Goal: Communication & Community: Answer question/provide support

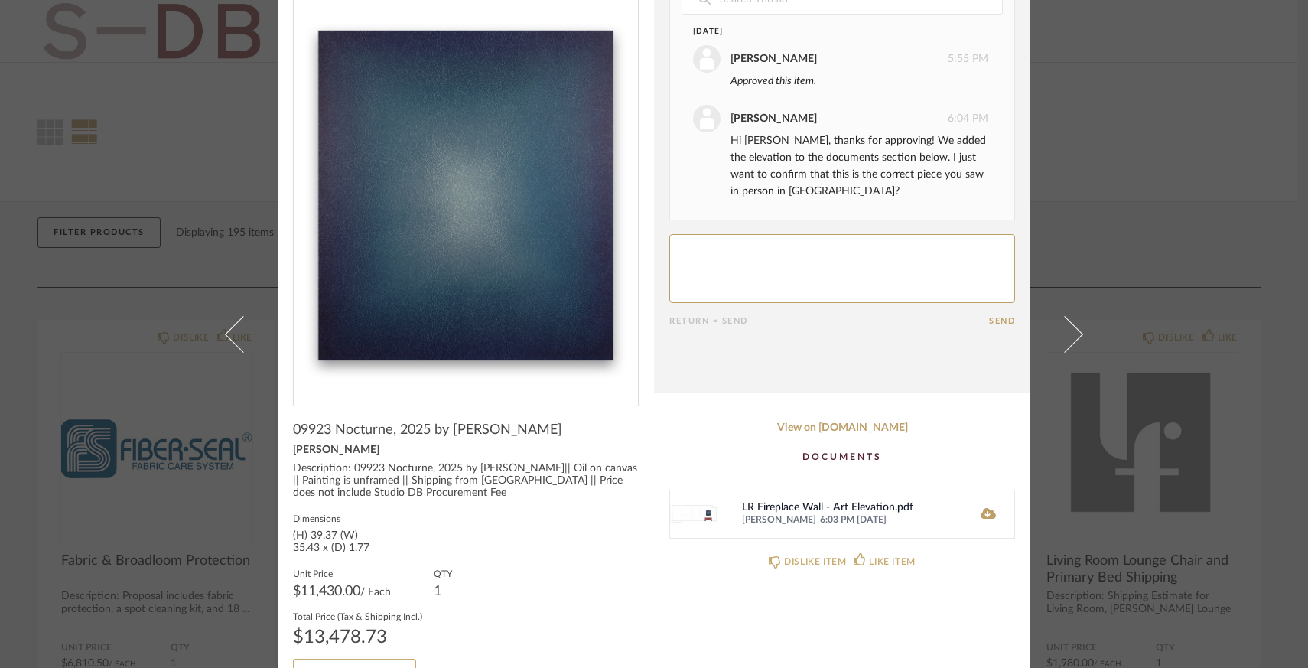
scroll to position [60, 0]
click at [981, 512] on icon at bounding box center [987, 511] width 15 height 12
click at [755, 260] on textarea at bounding box center [842, 266] width 346 height 69
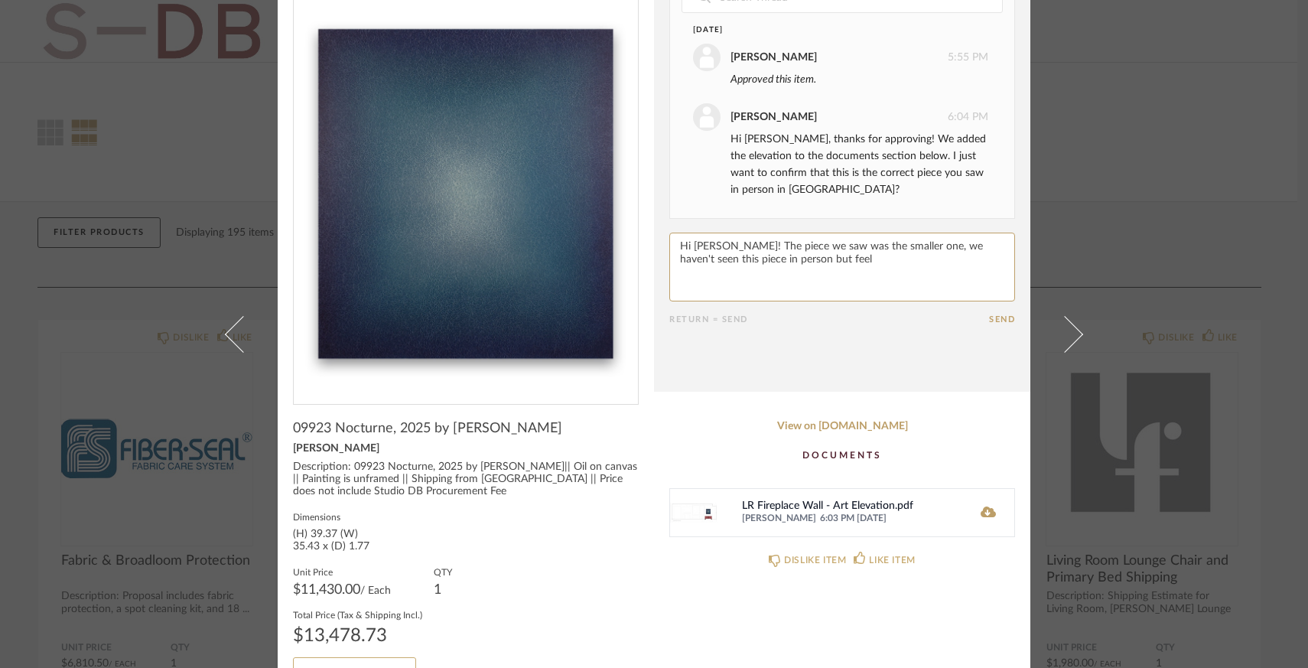
type textarea "Hi Lauren! The piece we saw was the smaller one, we haven't seen this piece in …"
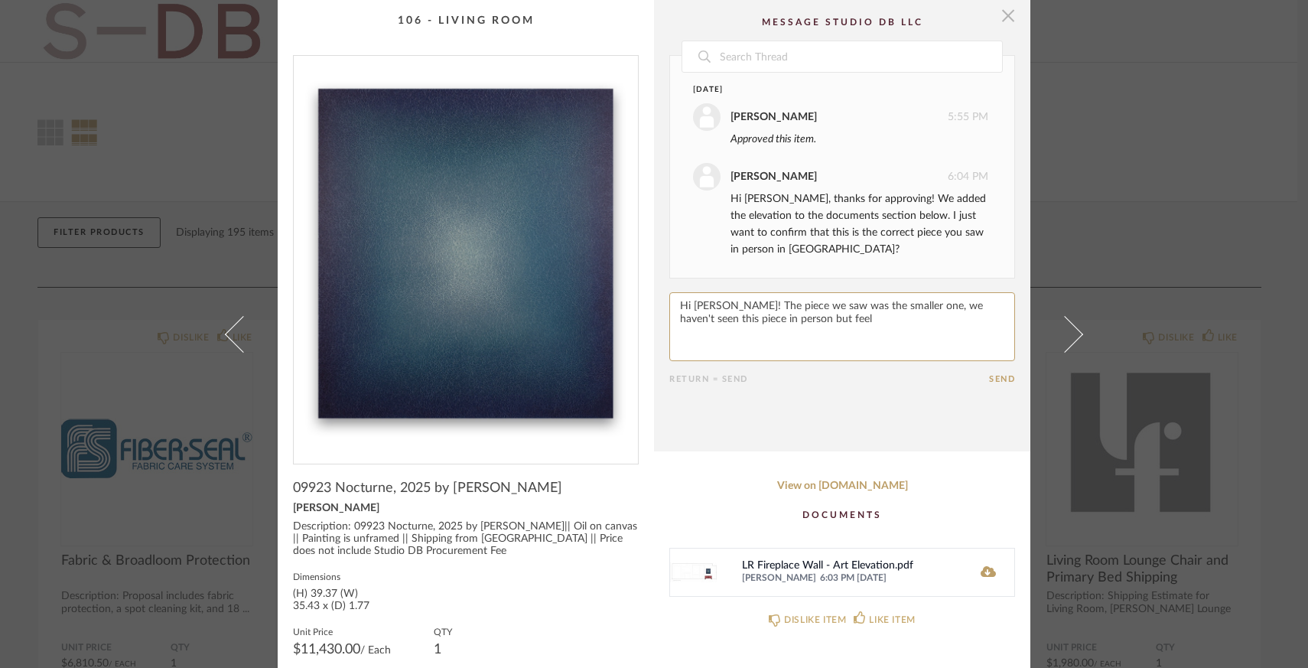
click at [1005, 22] on span "button" at bounding box center [1007, 15] width 31 height 31
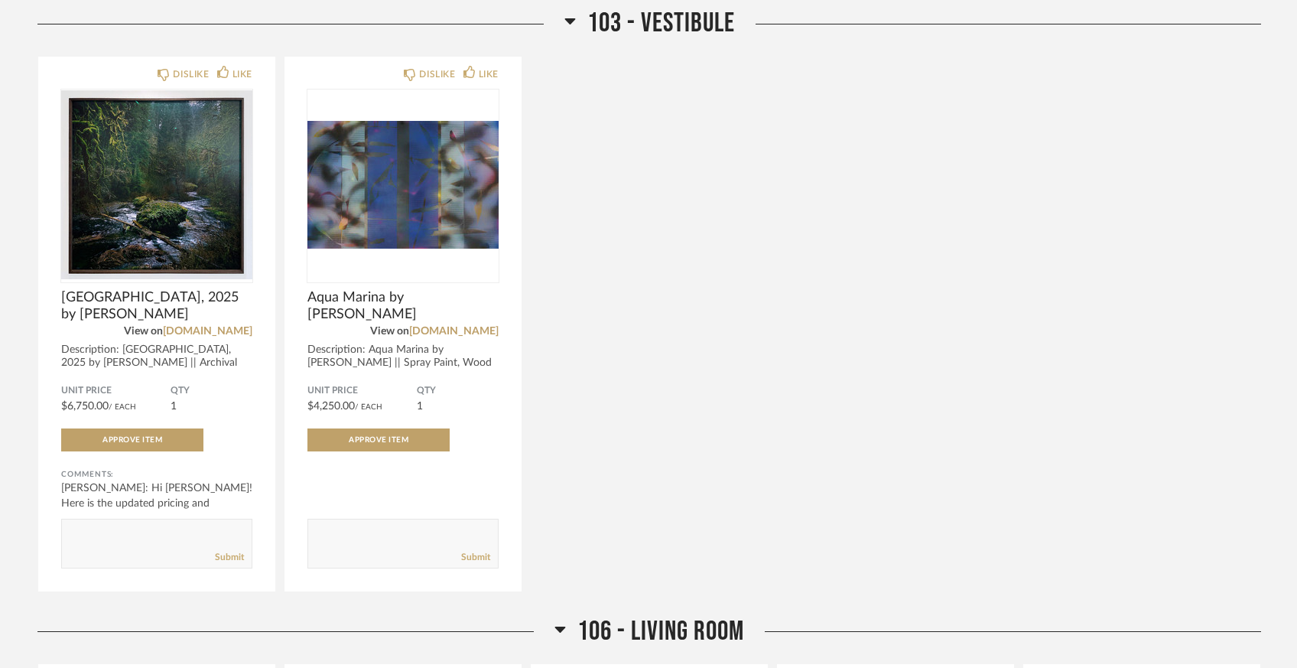
scroll to position [2122, 0]
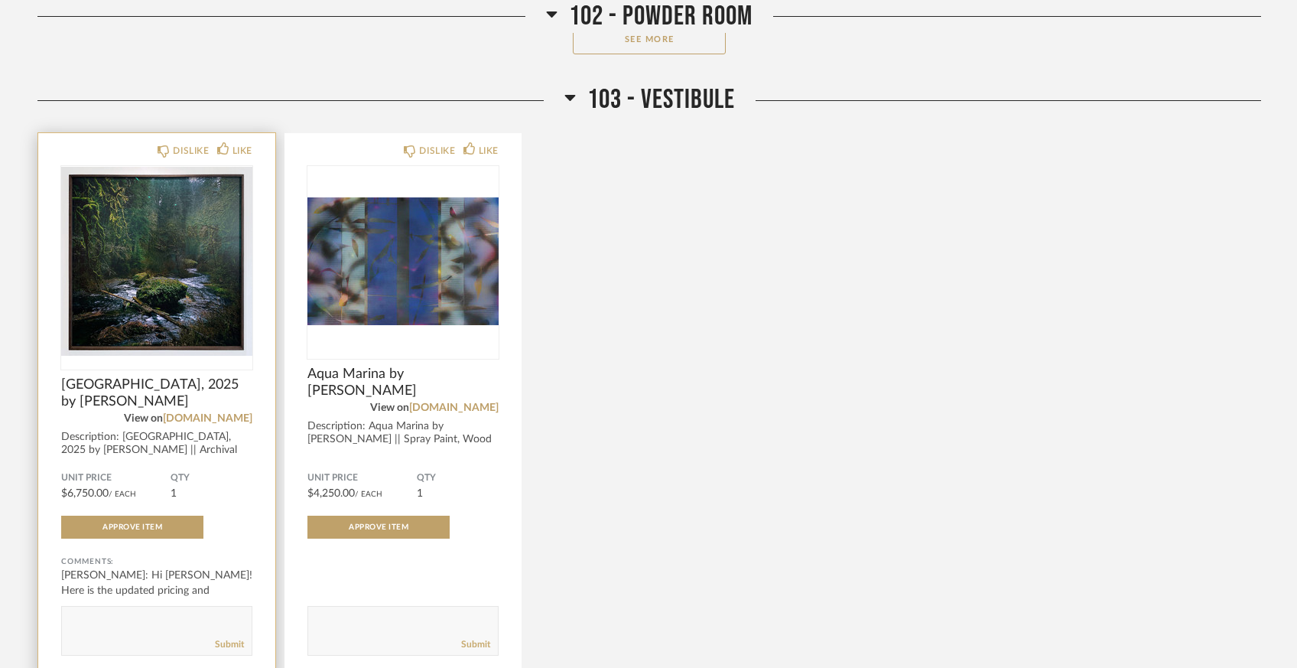
click at [0, 0] on img at bounding box center [0, 0] width 0 height 0
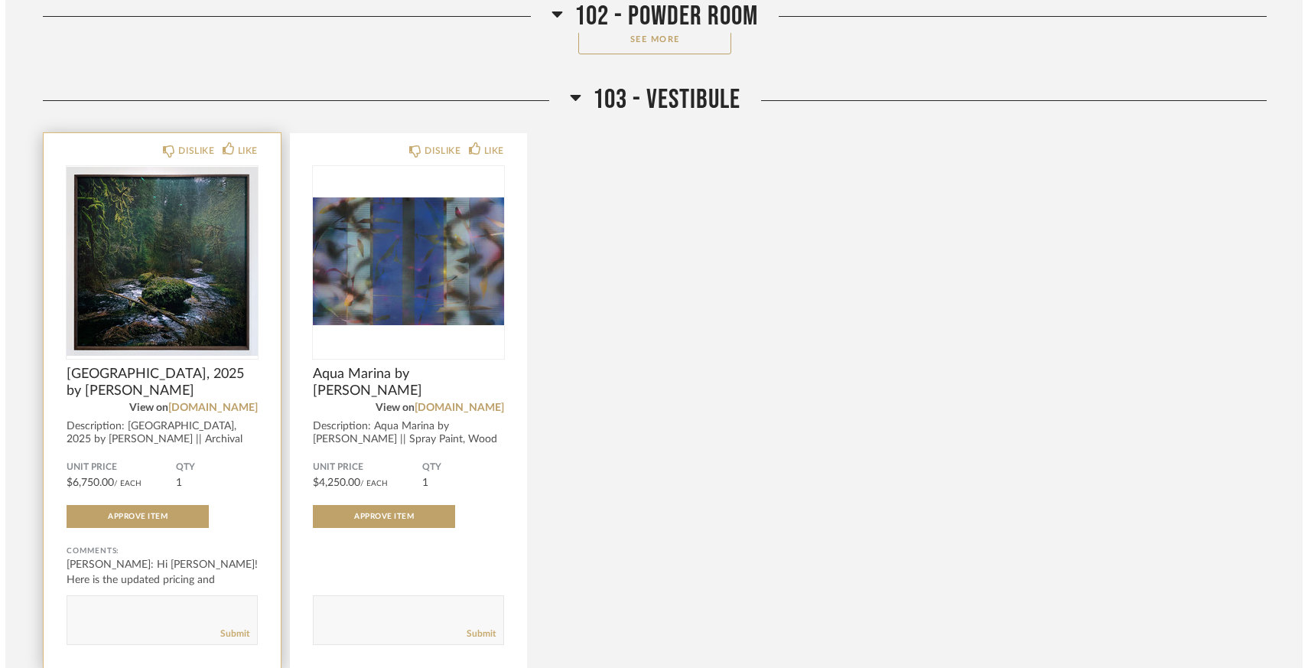
scroll to position [0, 0]
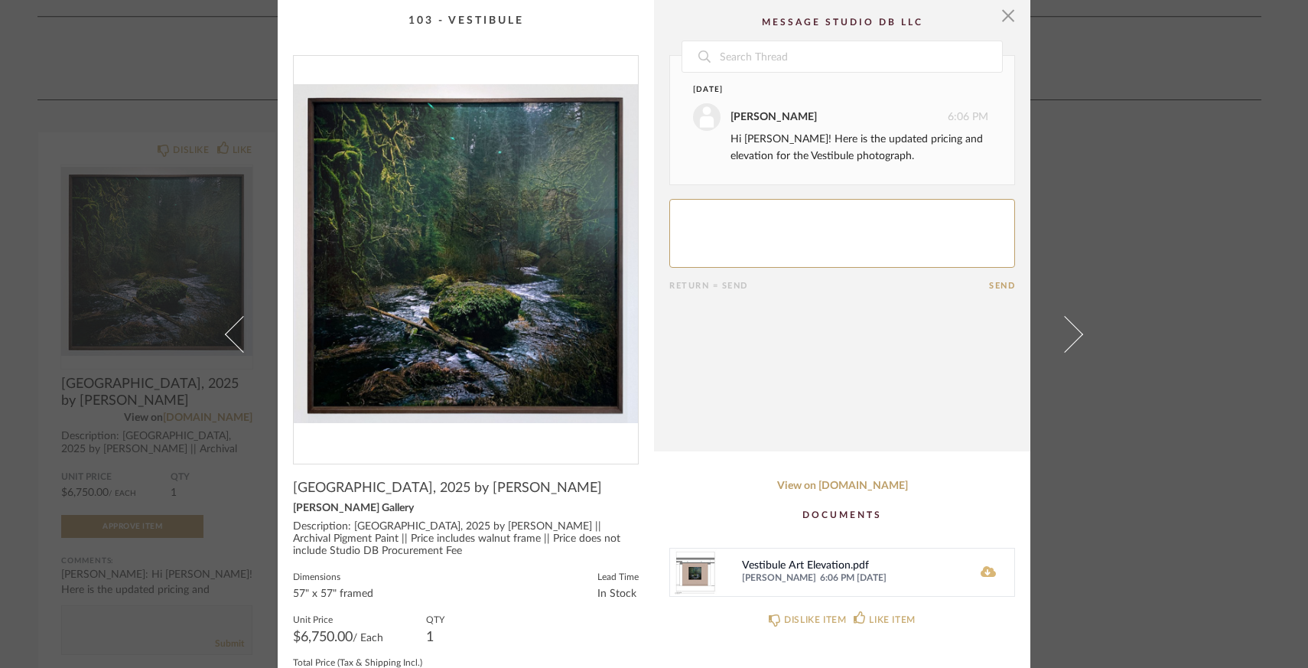
click at [982, 575] on icon at bounding box center [987, 571] width 15 height 12
click at [1005, 18] on span "button" at bounding box center [1007, 15] width 31 height 31
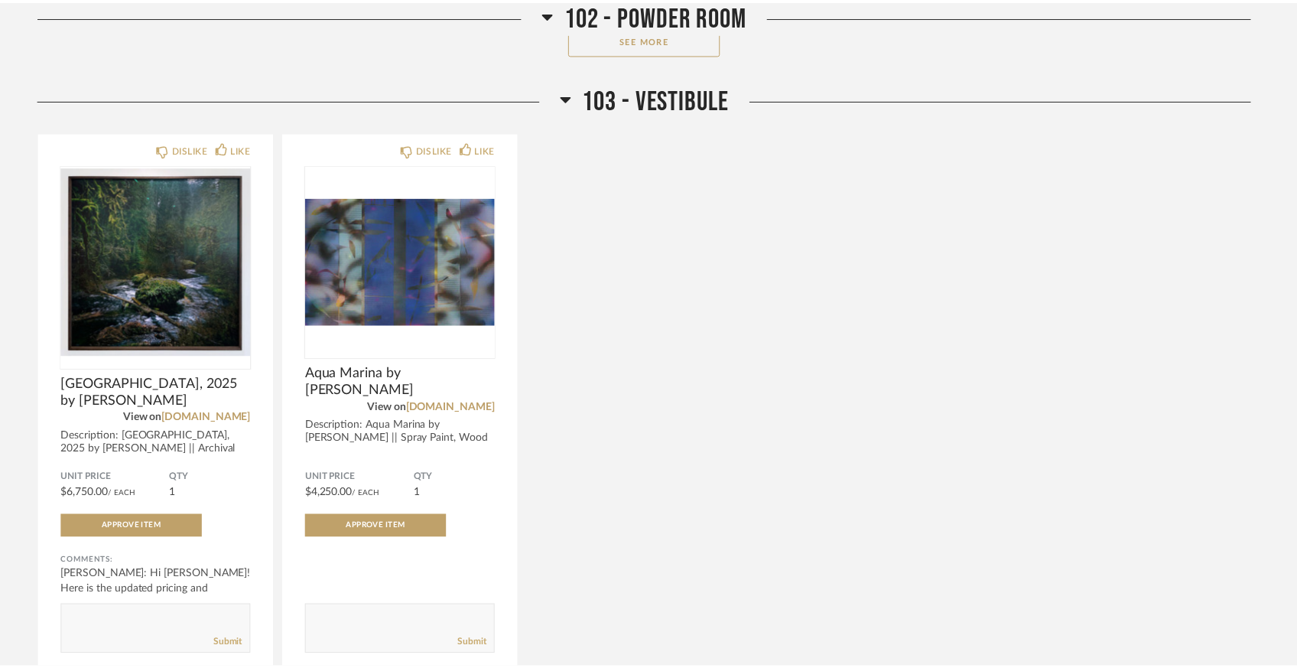
scroll to position [2122, 0]
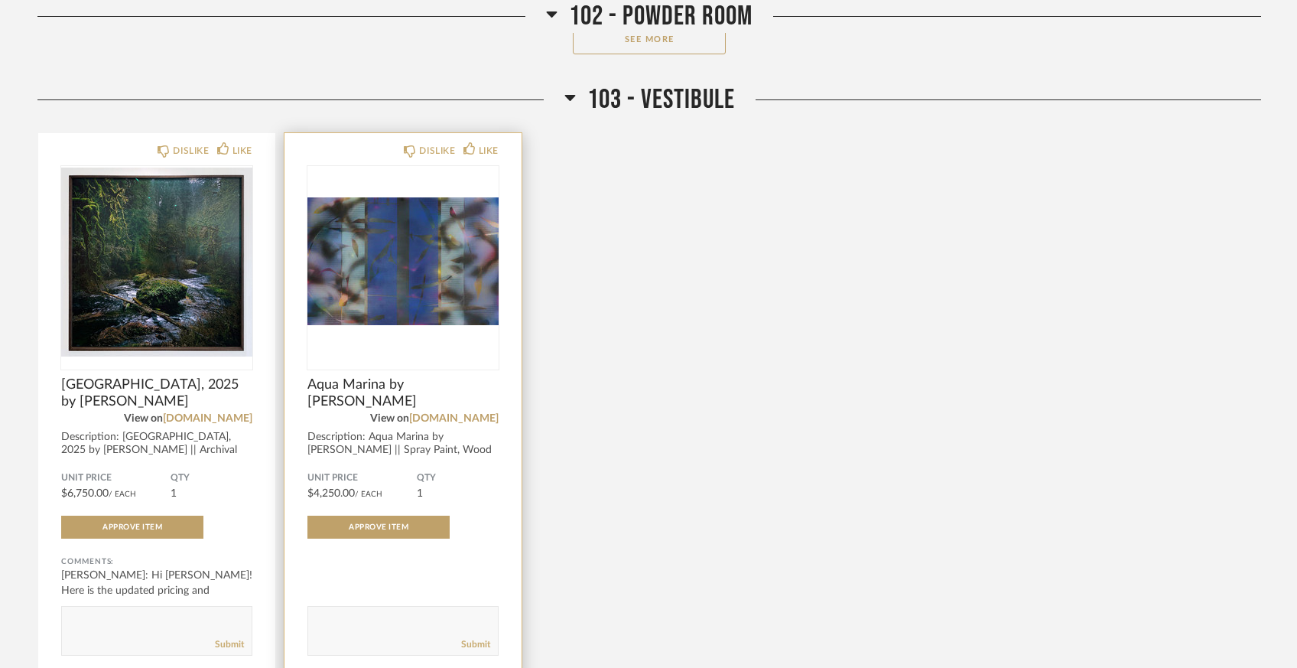
click at [420, 271] on div at bounding box center [402, 267] width 191 height 203
click at [420, 271] on img "0" at bounding box center [402, 261] width 191 height 191
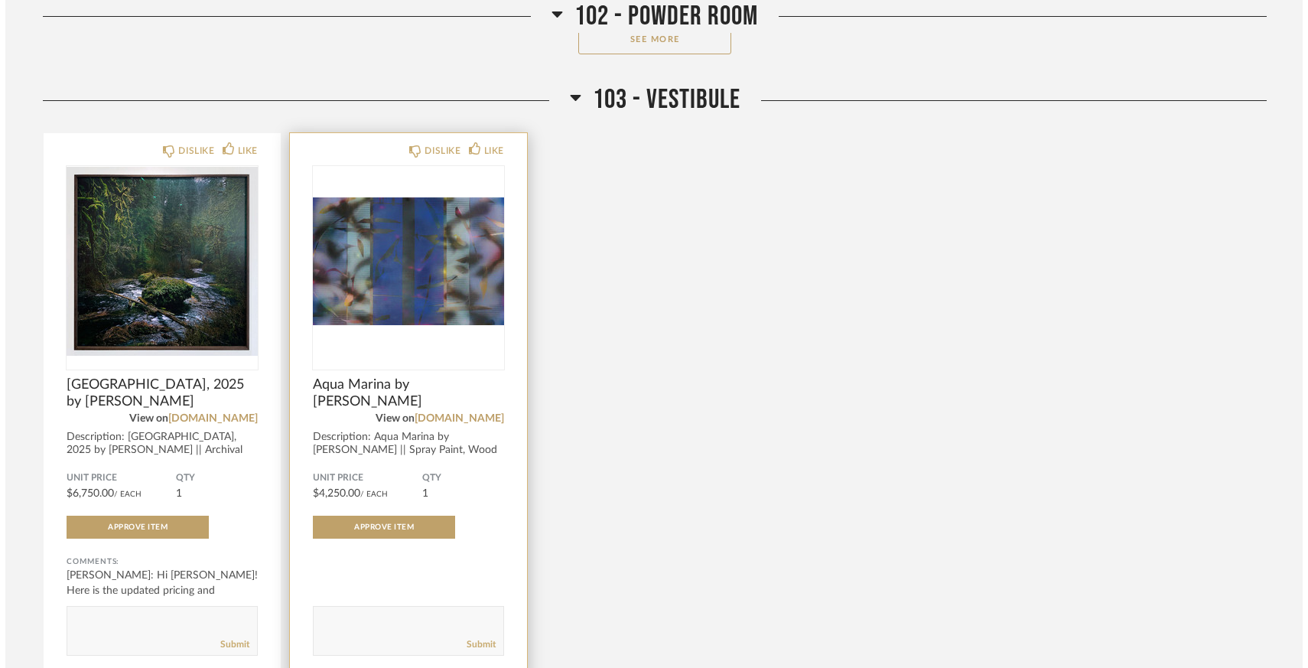
scroll to position [0, 0]
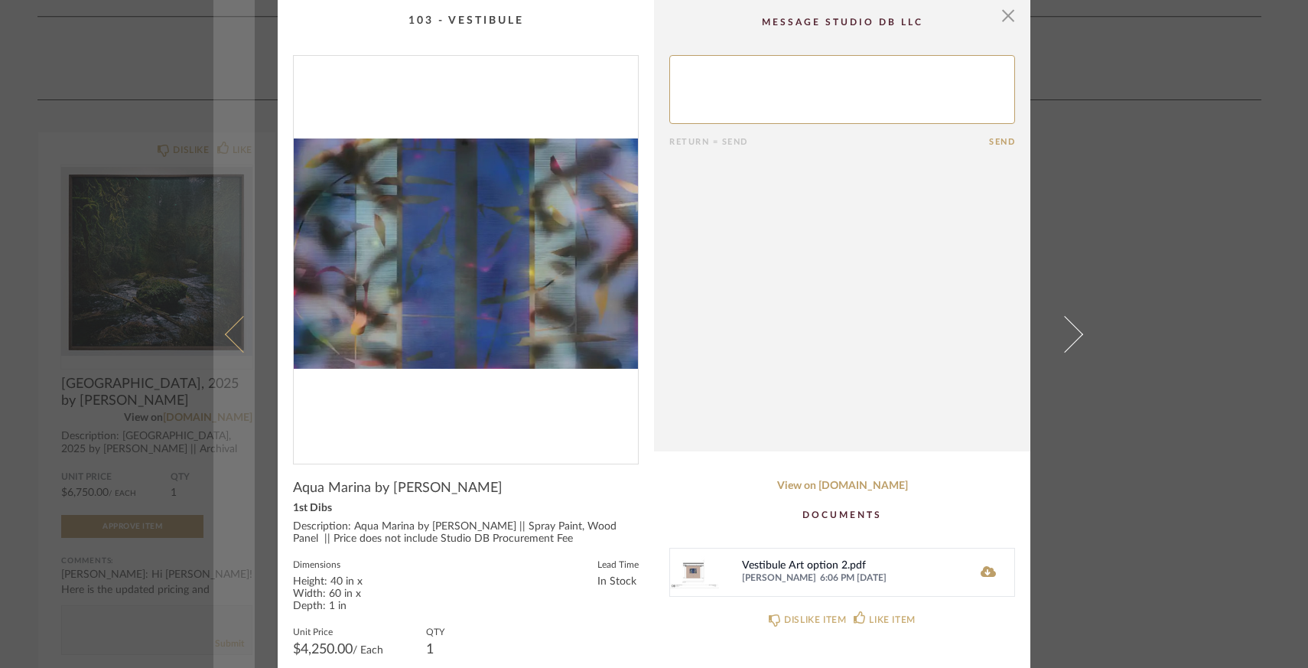
click at [225, 204] on link at bounding box center [233, 334] width 41 height 668
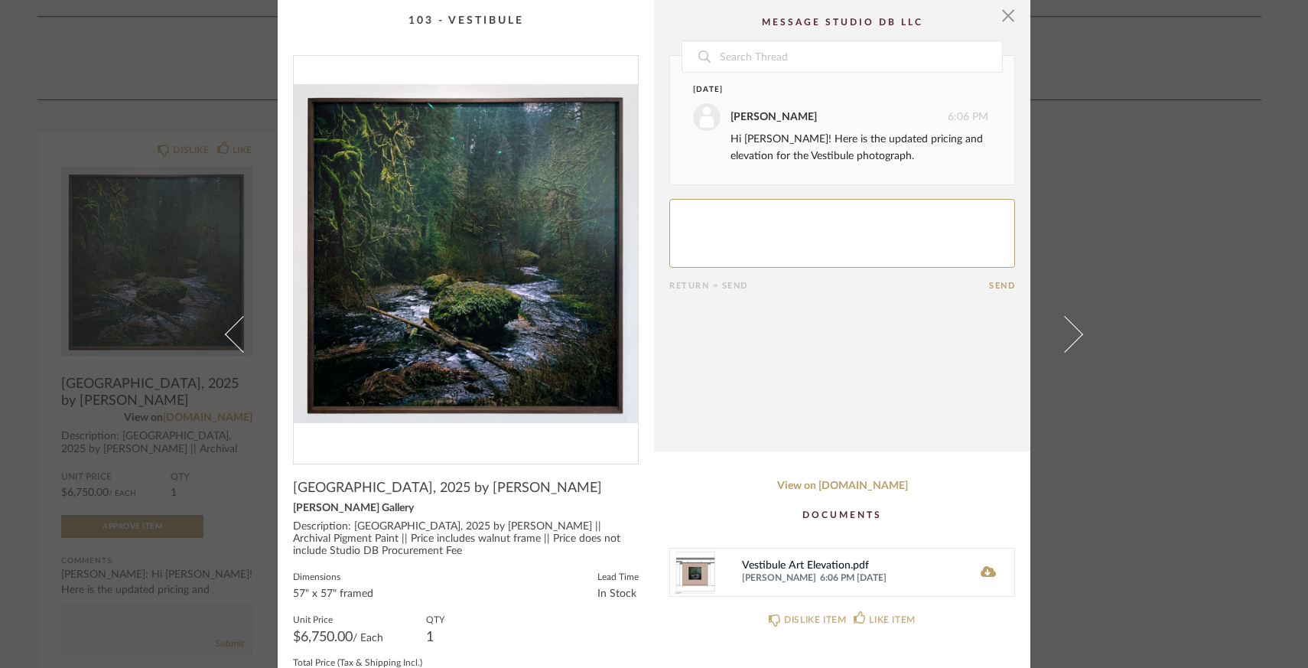
click at [164, 431] on div "× Date Today Lauren Passaro 6:06 PM Hi Emily! Here is the updated pricing and e…" at bounding box center [654, 334] width 1308 height 668
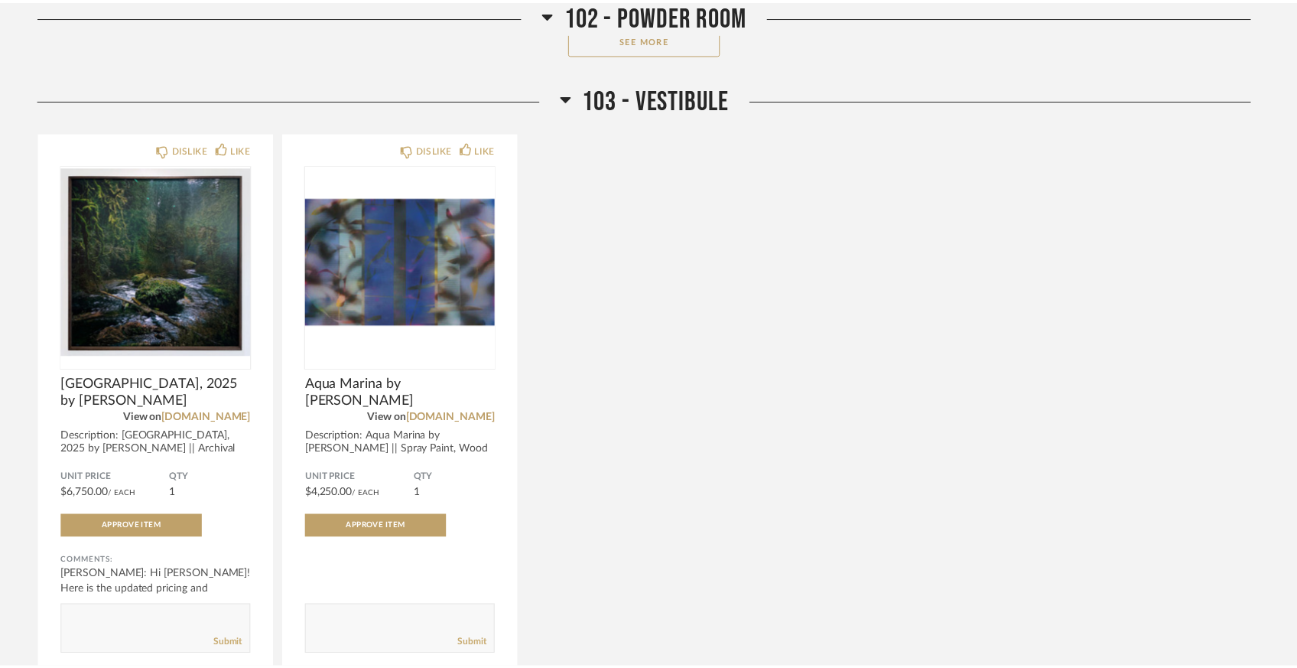
scroll to position [2122, 0]
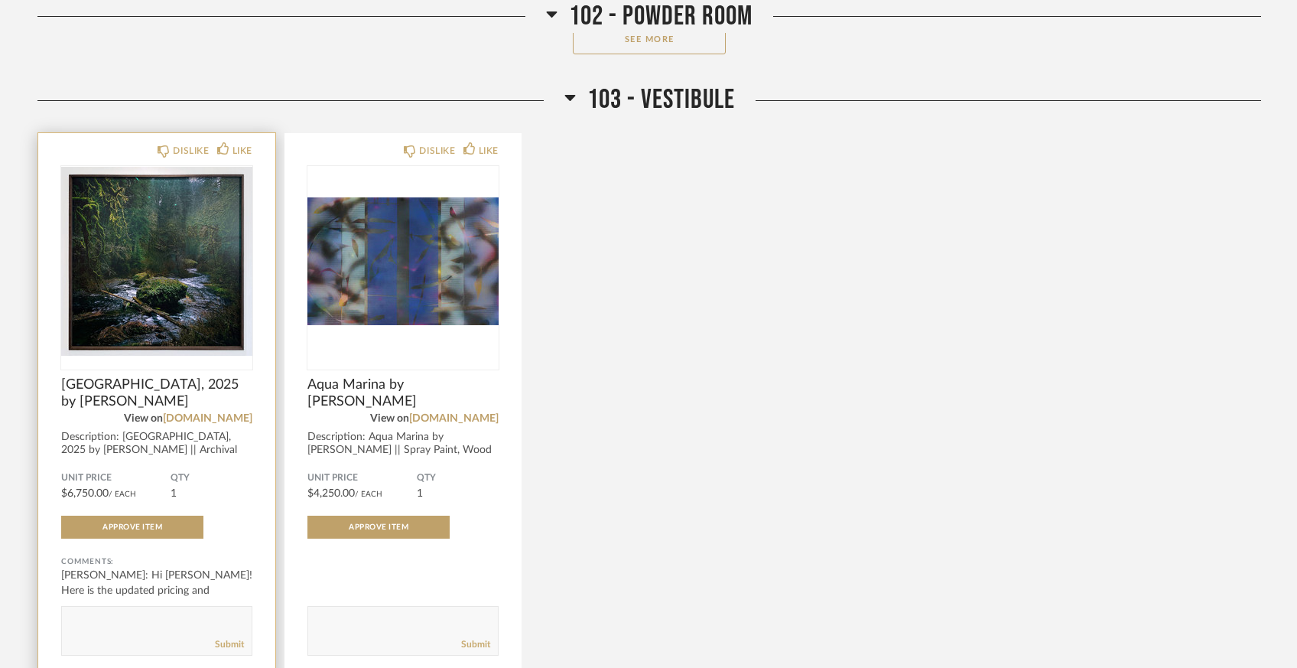
click at [127, 376] on span "[GEOGRAPHIC_DATA], 2025 by [PERSON_NAME]" at bounding box center [156, 393] width 191 height 34
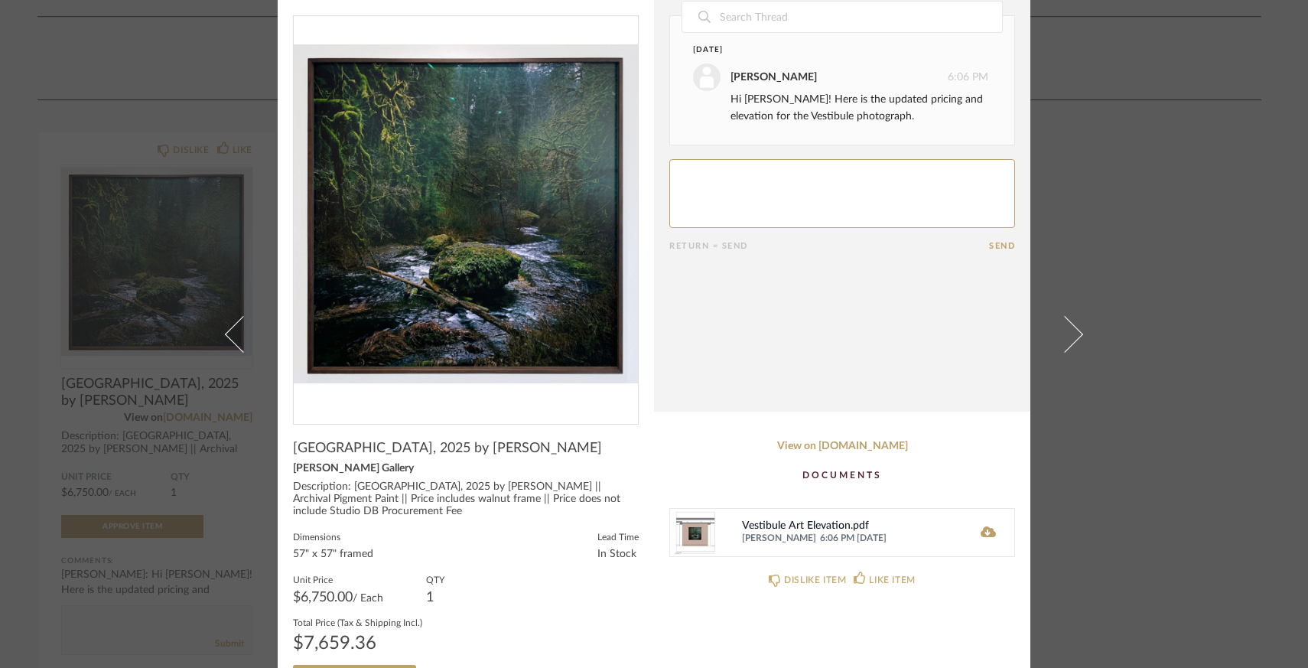
scroll to position [48, 0]
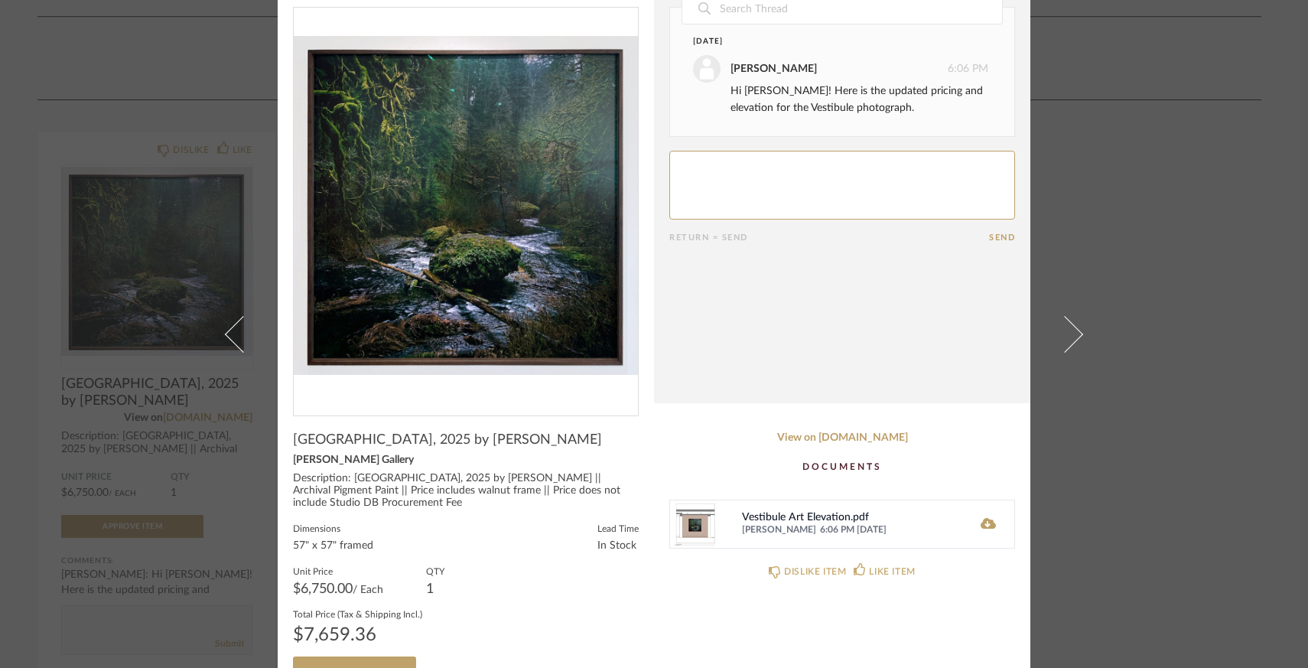
click at [562, 477] on div "Description: Silver Falls, 2025 by Jason Frank Rotherberg || Archival Pigment P…" at bounding box center [466, 491] width 346 height 37
click at [826, 441] on link "View on searspeyton.com" at bounding box center [842, 437] width 346 height 13
click at [698, 525] on img at bounding box center [694, 523] width 49 height 47
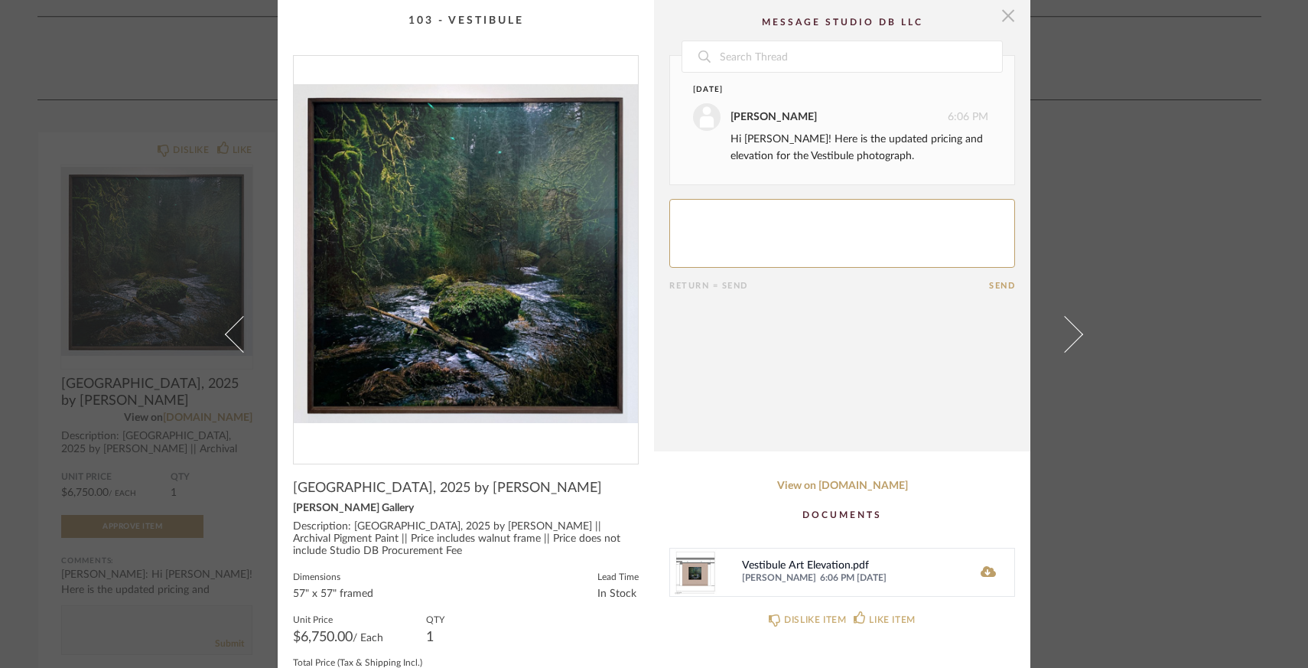
click at [1004, 24] on span "button" at bounding box center [1007, 15] width 31 height 31
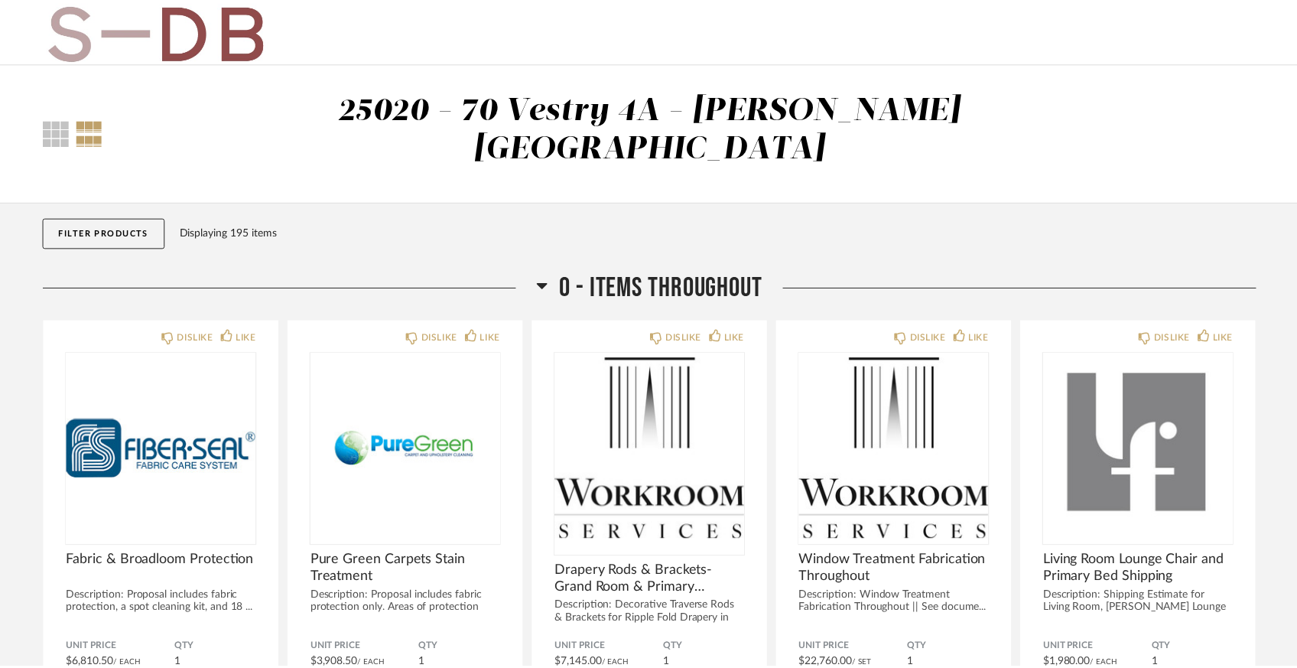
scroll to position [2122, 0]
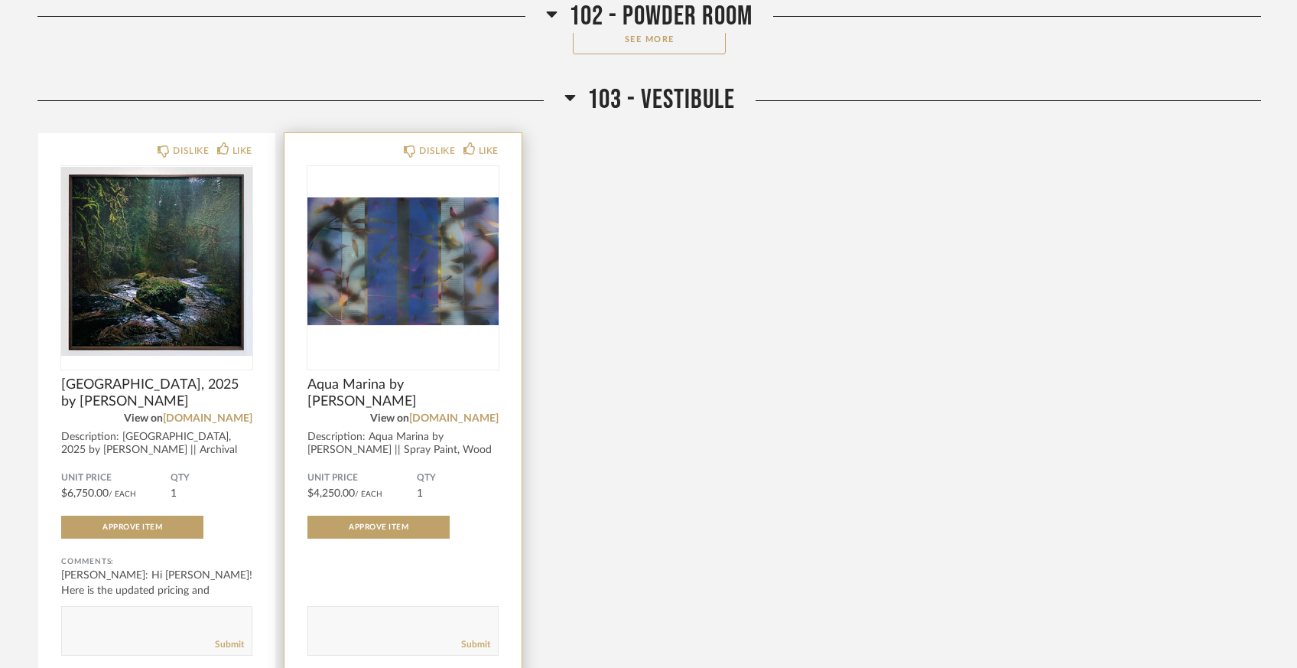
click at [475, 209] on img "0" at bounding box center [402, 261] width 191 height 191
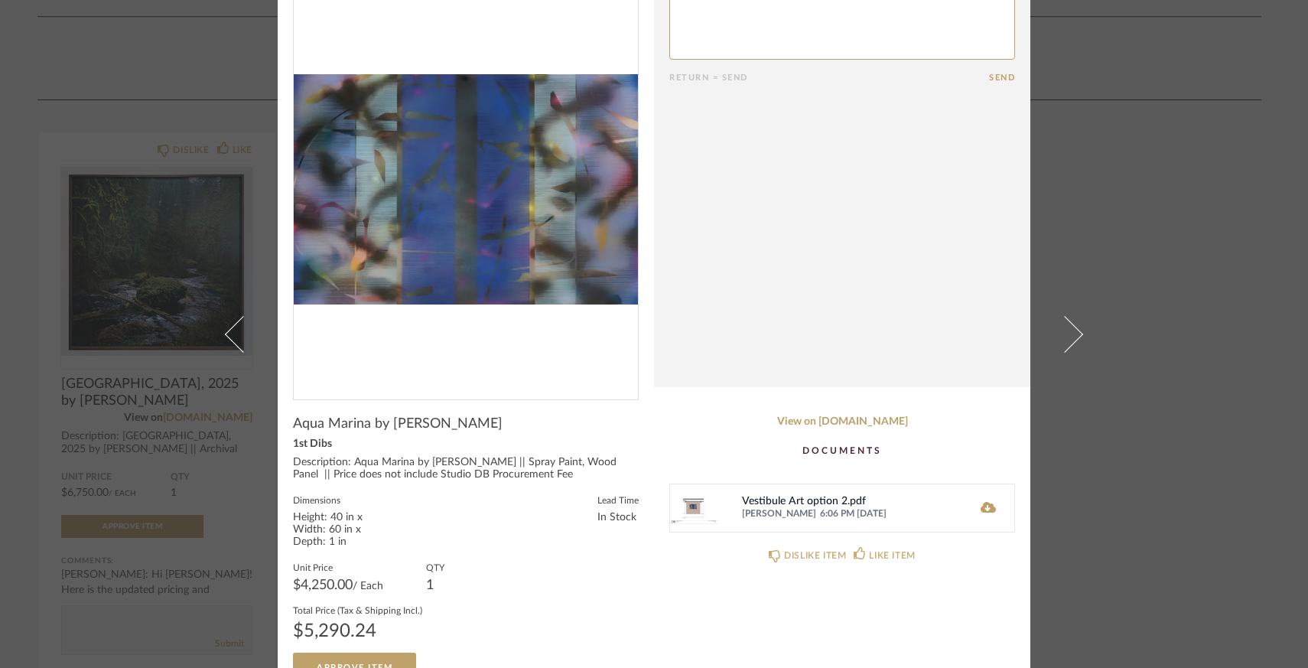
scroll to position [94, 0]
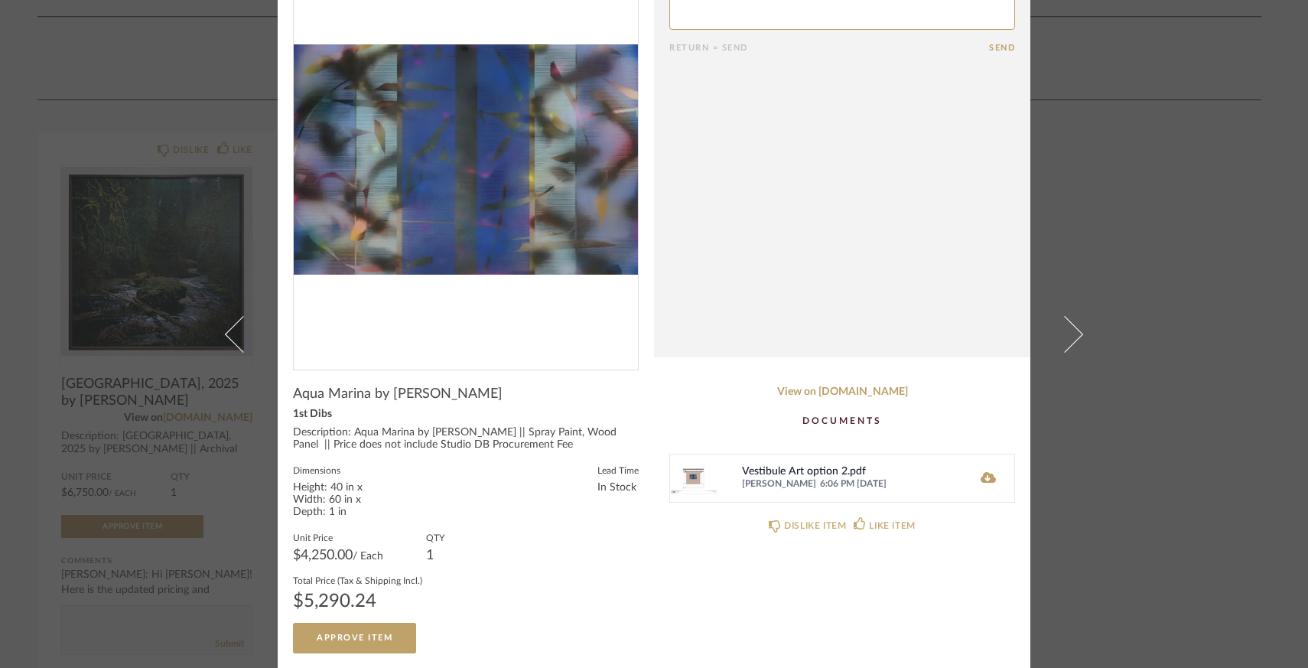
click at [696, 473] on img at bounding box center [694, 477] width 49 height 47
click at [971, 475] on div "Vestibule Art option 2.pdf Saamiah Zaveri 6:06 PM 10/08/2025" at bounding box center [842, 477] width 346 height 49
click at [980, 477] on icon at bounding box center [987, 477] width 15 height 11
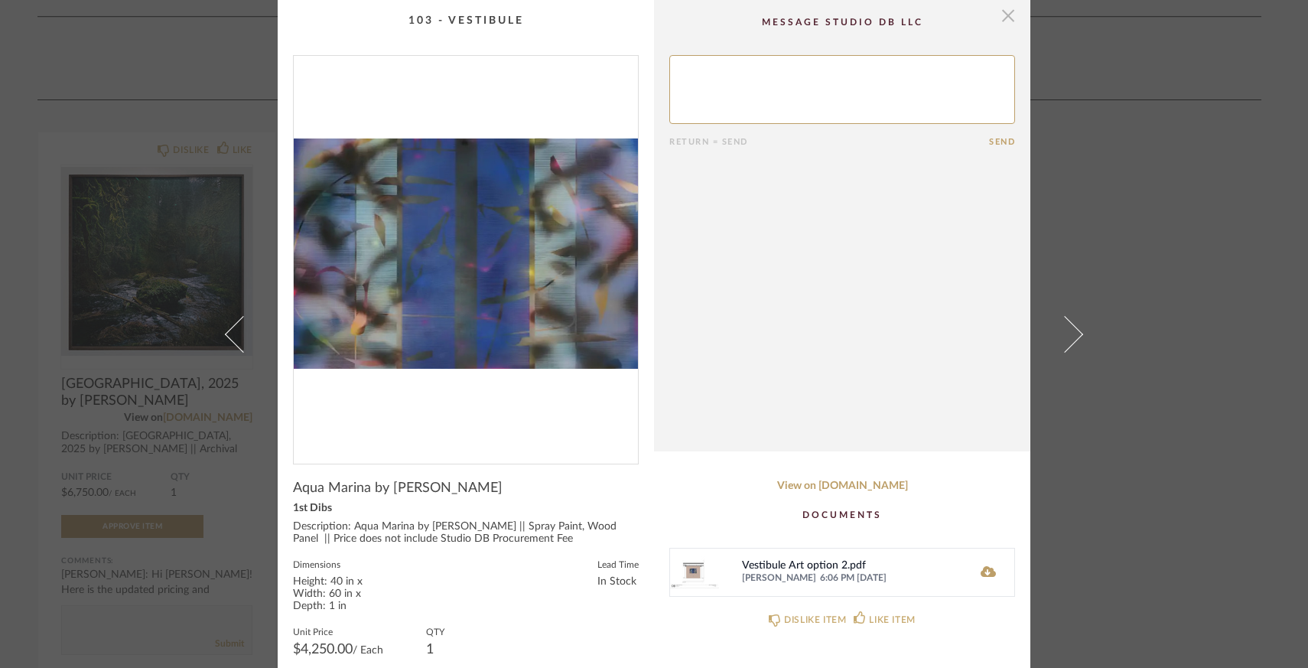
click at [1009, 10] on span "button" at bounding box center [1007, 15] width 31 height 31
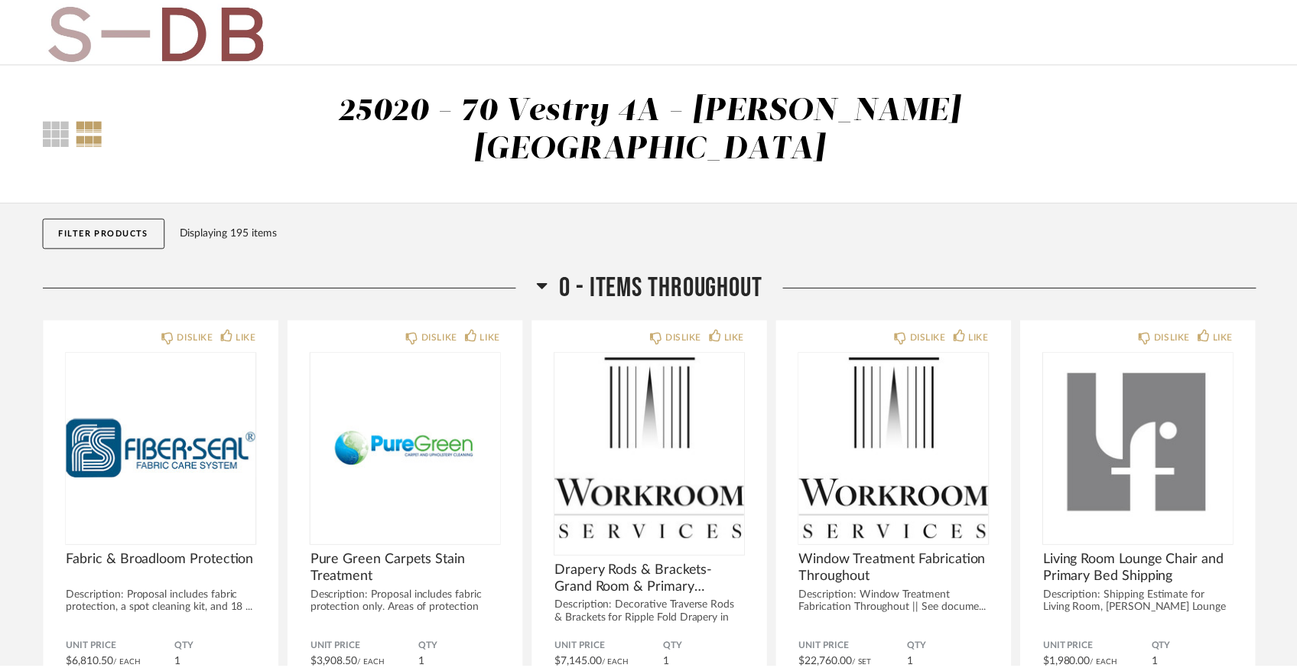
scroll to position [2122, 0]
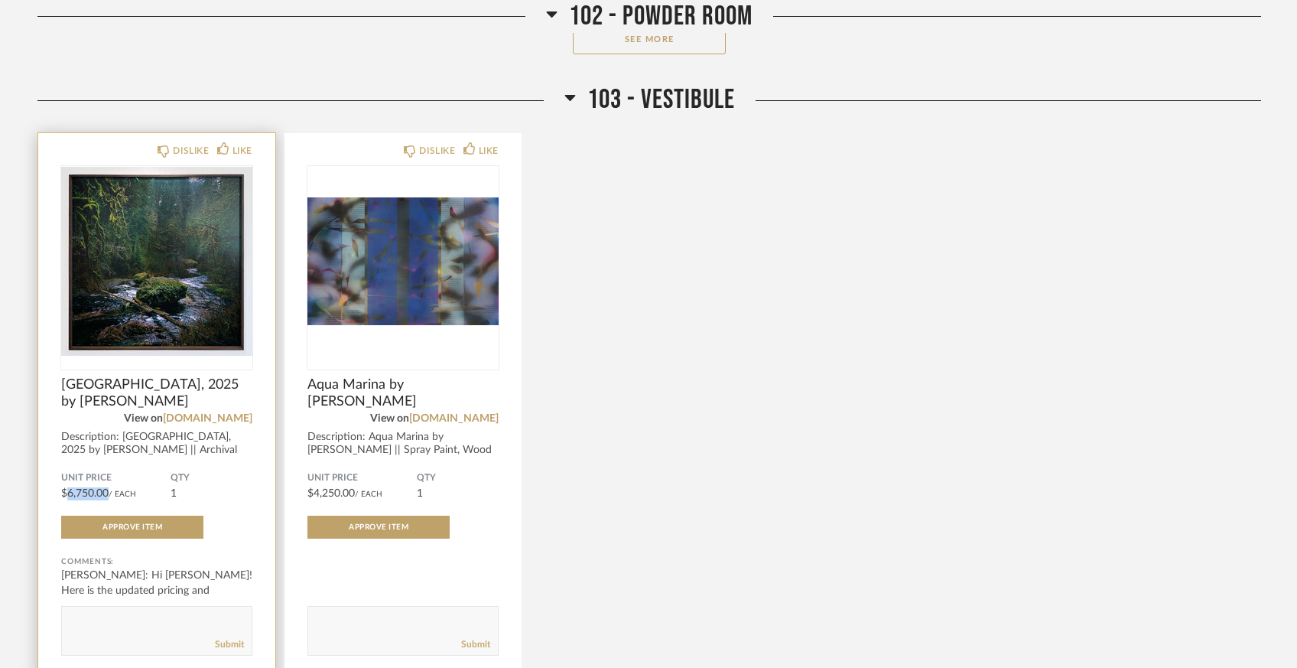
drag, startPoint x: 65, startPoint y: 456, endPoint x: 109, endPoint y: 454, distance: 43.6
click at [109, 488] on span "$6,750.00" at bounding box center [84, 493] width 47 height 11
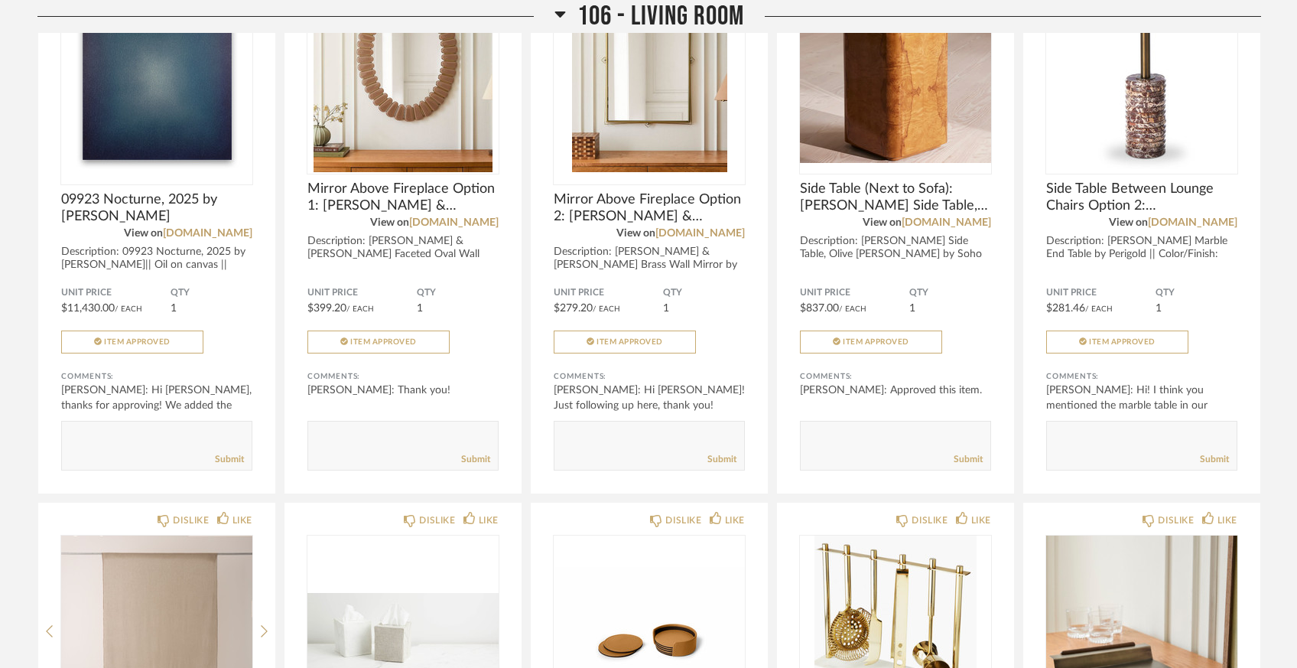
scroll to position [3019, 0]
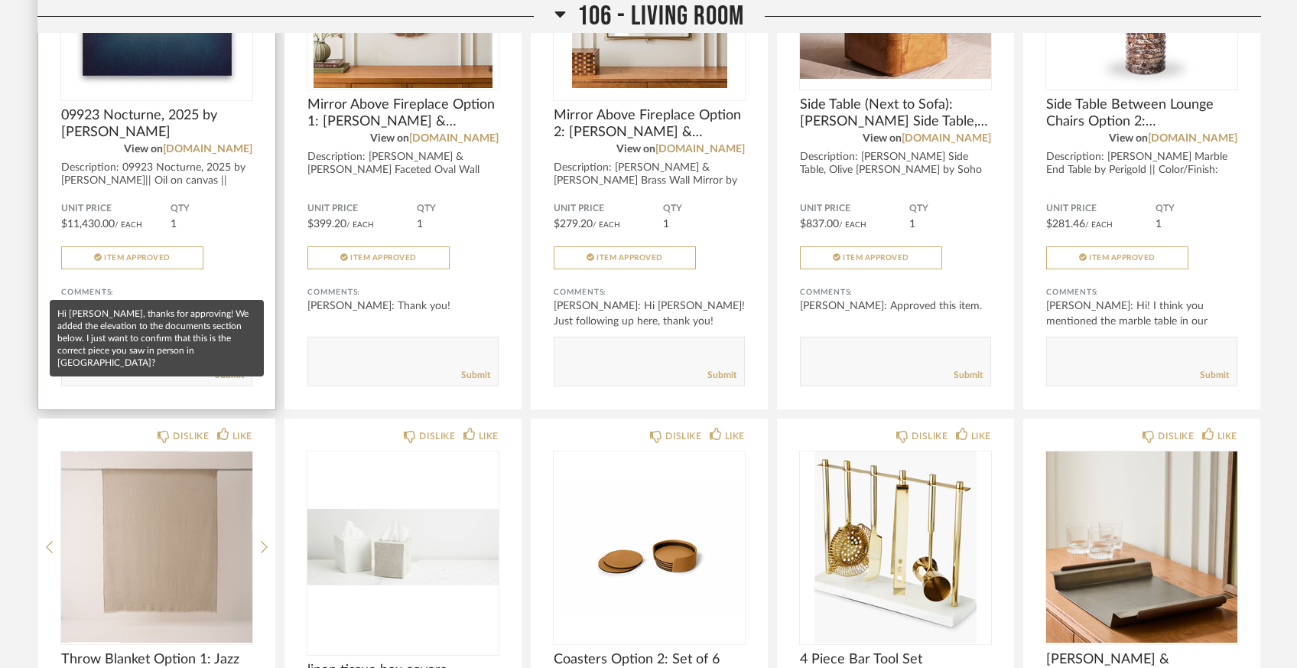
click at [131, 298] on div "Lauren Passaro: Hi Emily, thanks for approving! We added the elevation to t..." at bounding box center [156, 321] width 191 height 46
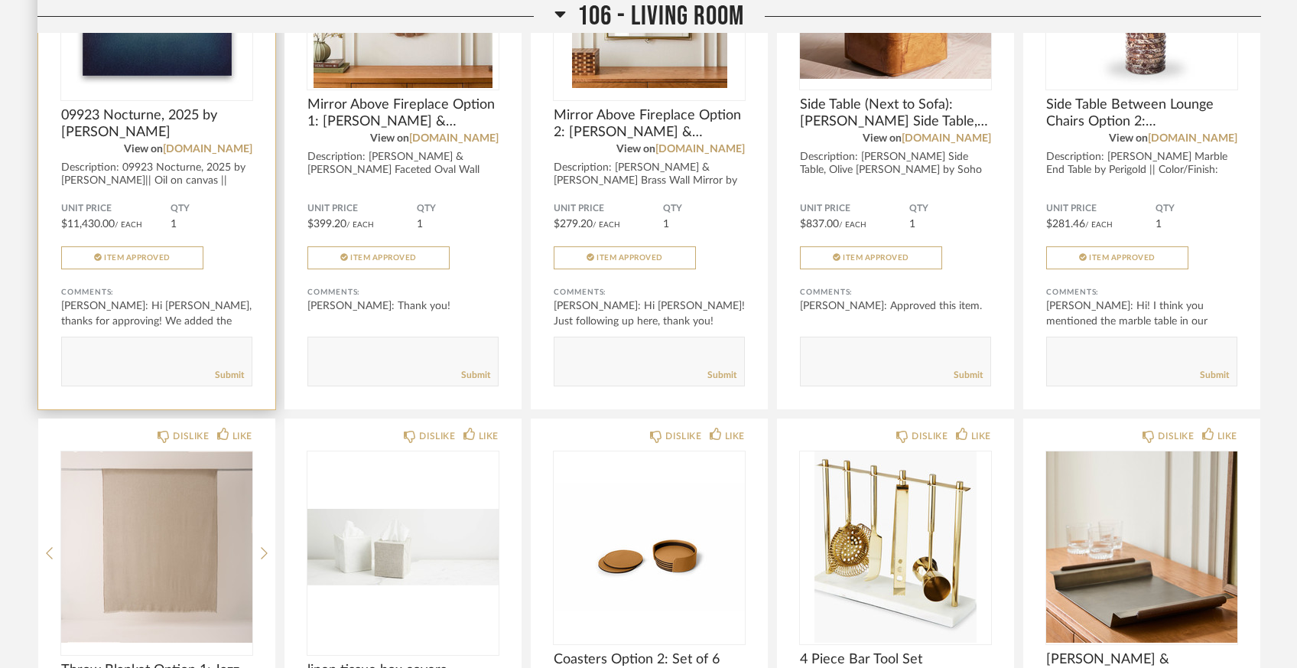
click at [163, 65] on div "DISLIKE LIKE 09923 Nocturne, 2025 by Eberhard Ross View on amelieduchalard.com …" at bounding box center [156, 136] width 237 height 545
click at [127, 161] on div "Description: 09923 Nocturne, 2025 by Eberhard Ross|| Oil on canvas || Paintin..." at bounding box center [156, 180] width 191 height 39
click at [135, 67] on div "DISLIKE LIKE 09923 Nocturne, 2025 by Eberhard Ross View on amelieduchalard.com …" at bounding box center [156, 136] width 237 height 545
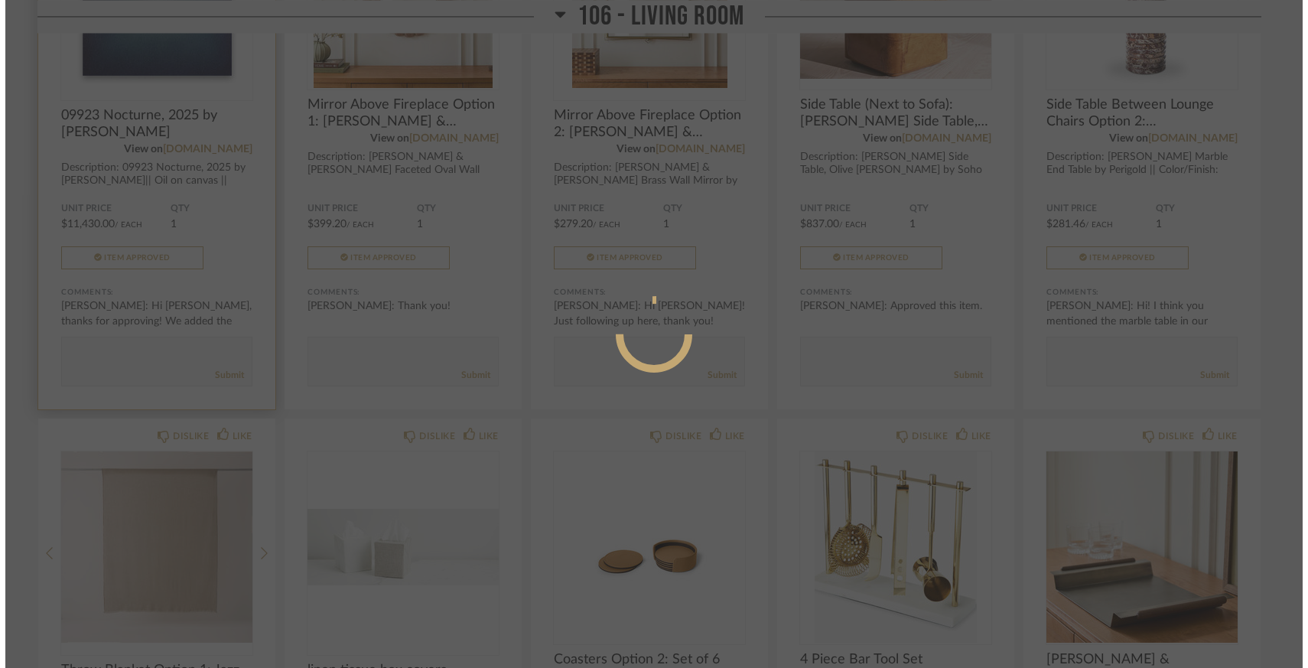
scroll to position [0, 0]
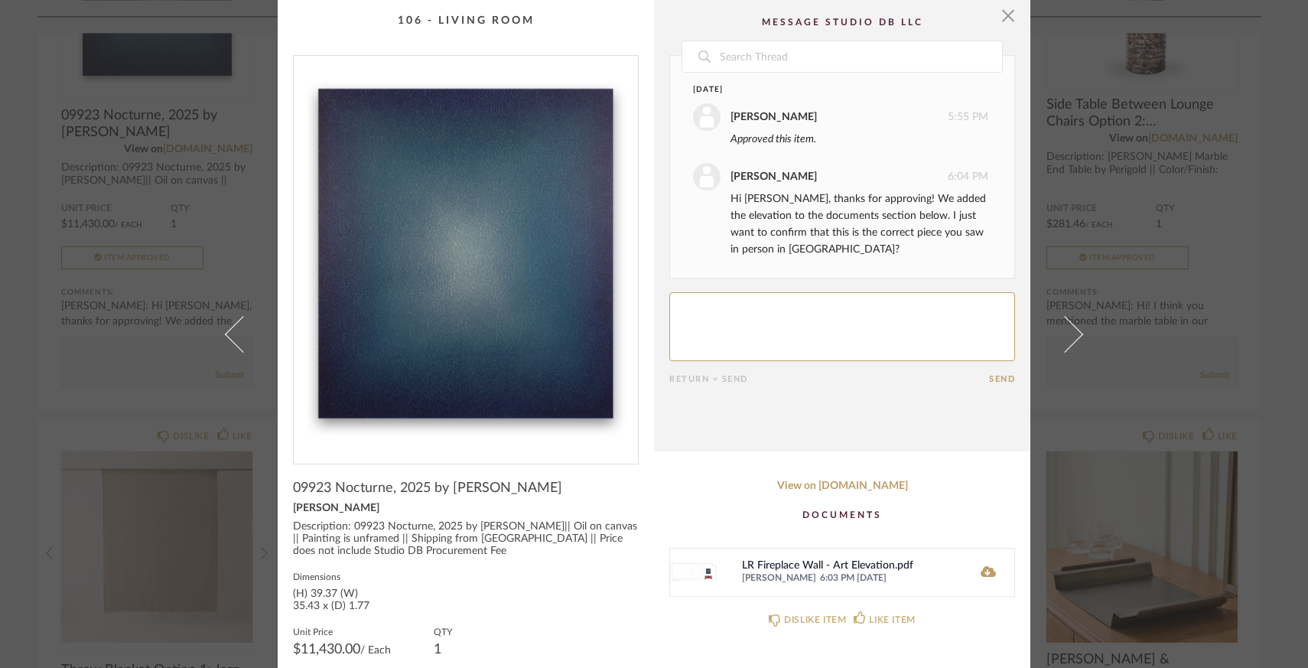
click at [800, 327] on textarea at bounding box center [842, 326] width 346 height 69
click at [726, 305] on textarea at bounding box center [842, 326] width 346 height 69
click at [752, 329] on textarea at bounding box center [842, 326] width 346 height 69
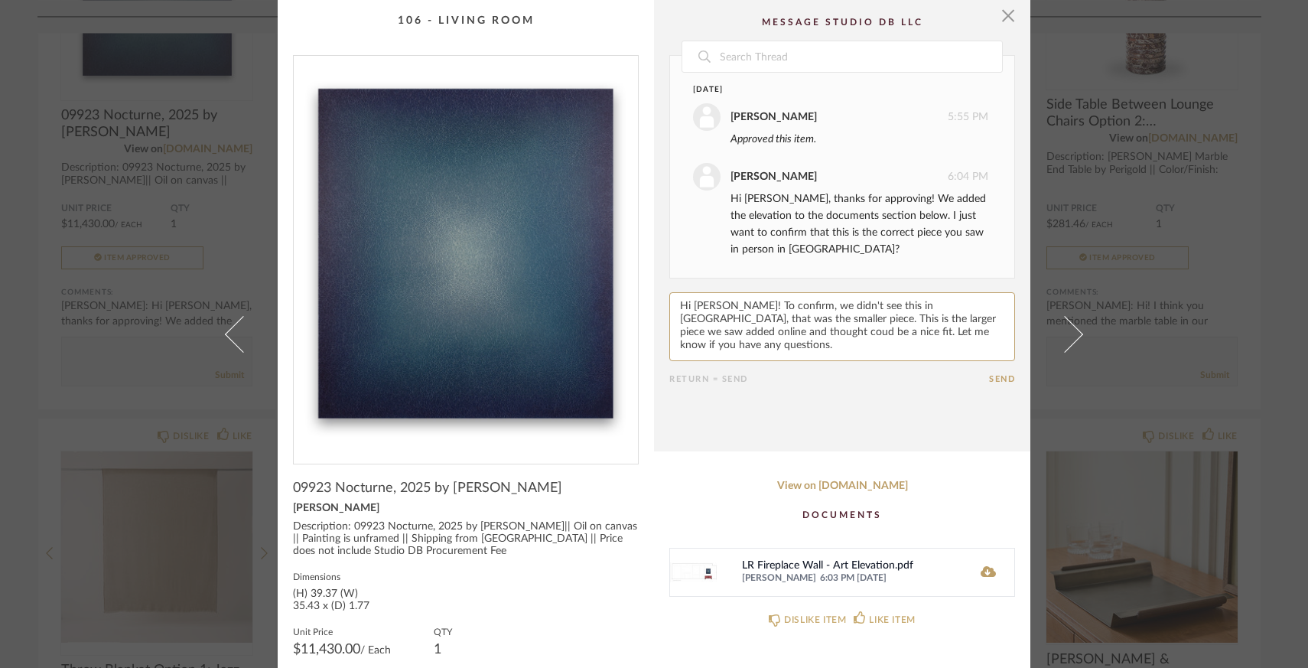
click at [989, 320] on textarea at bounding box center [842, 326] width 346 height 69
drag, startPoint x: 733, startPoint y: 331, endPoint x: 664, endPoint y: 330, distance: 68.8
click at [669, 331] on textarea at bounding box center [842, 326] width 346 height 69
type textarea "Hi [PERSON_NAME]! To confirm, we didn't see this in [GEOGRAPHIC_DATA], that was…"
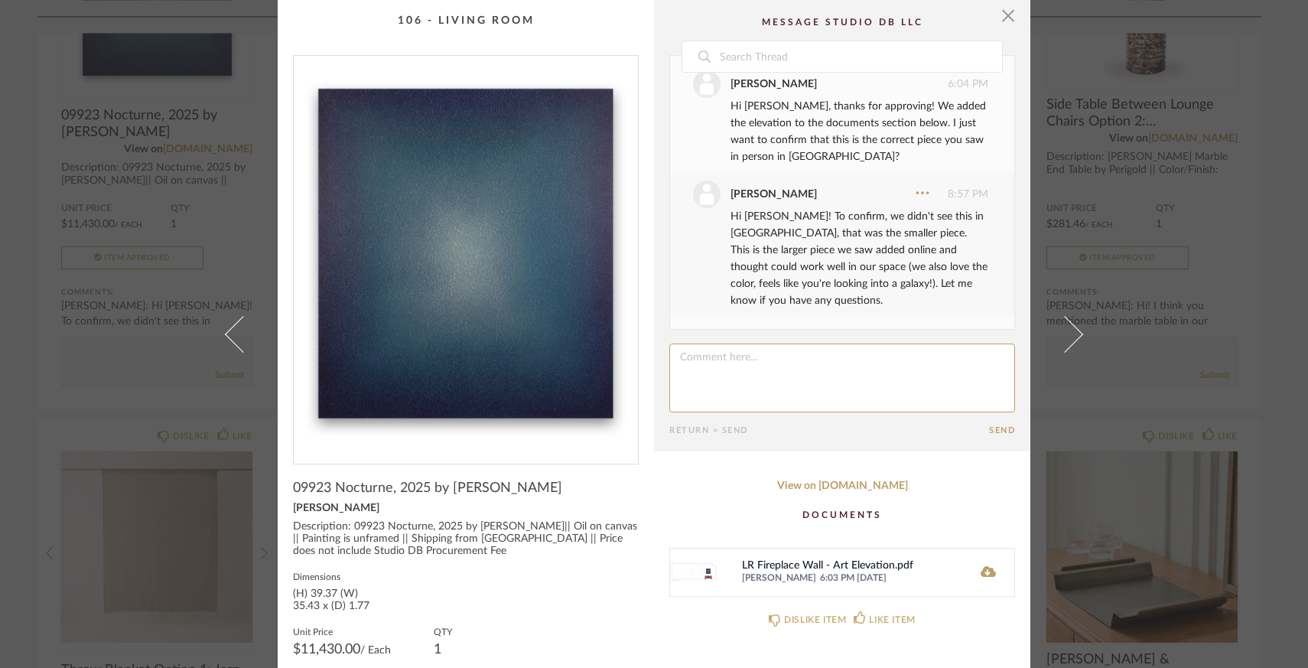
scroll to position [94, 0]
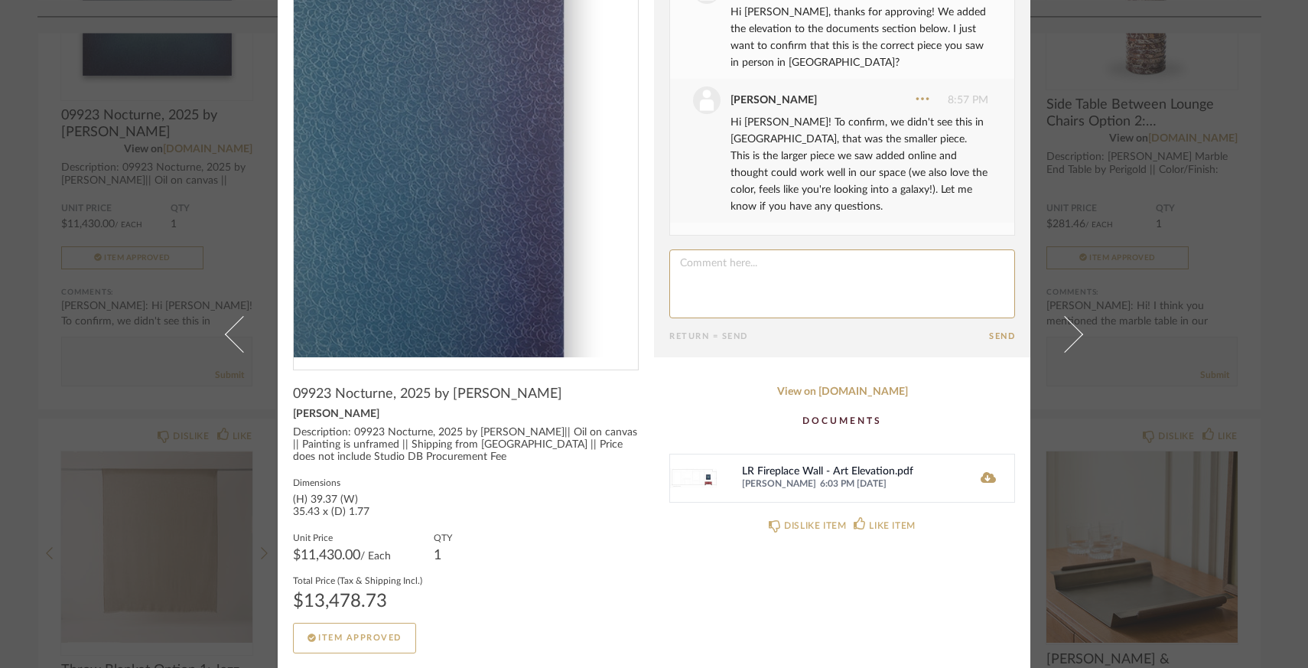
click at [577, 146] on img "0" at bounding box center [466, 159] width 344 height 395
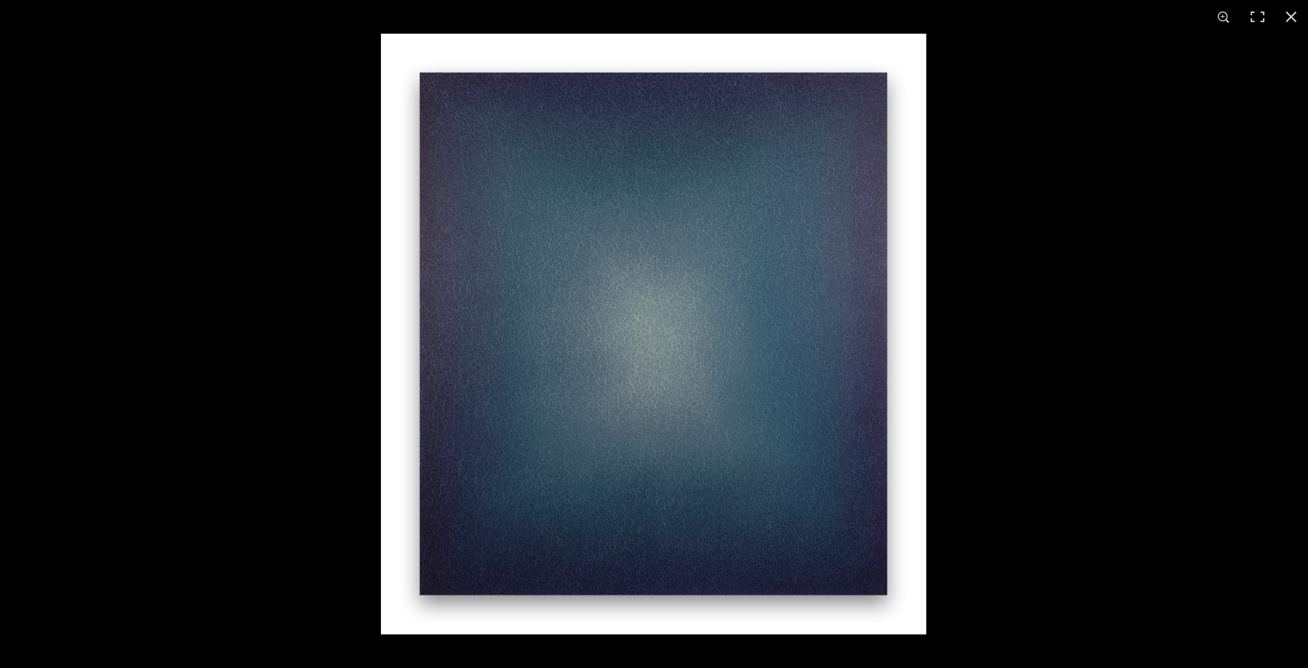
click at [668, 324] on img at bounding box center [653, 334] width 545 height 600
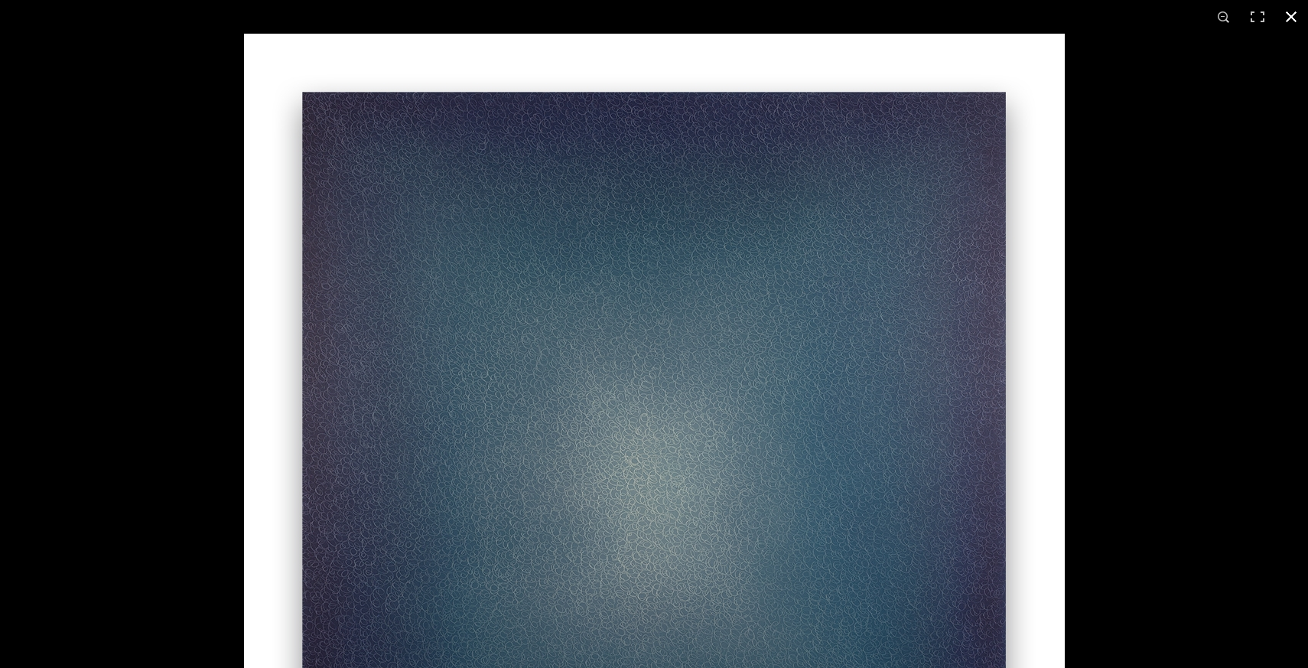
click at [1291, 14] on button at bounding box center [1291, 17] width 34 height 34
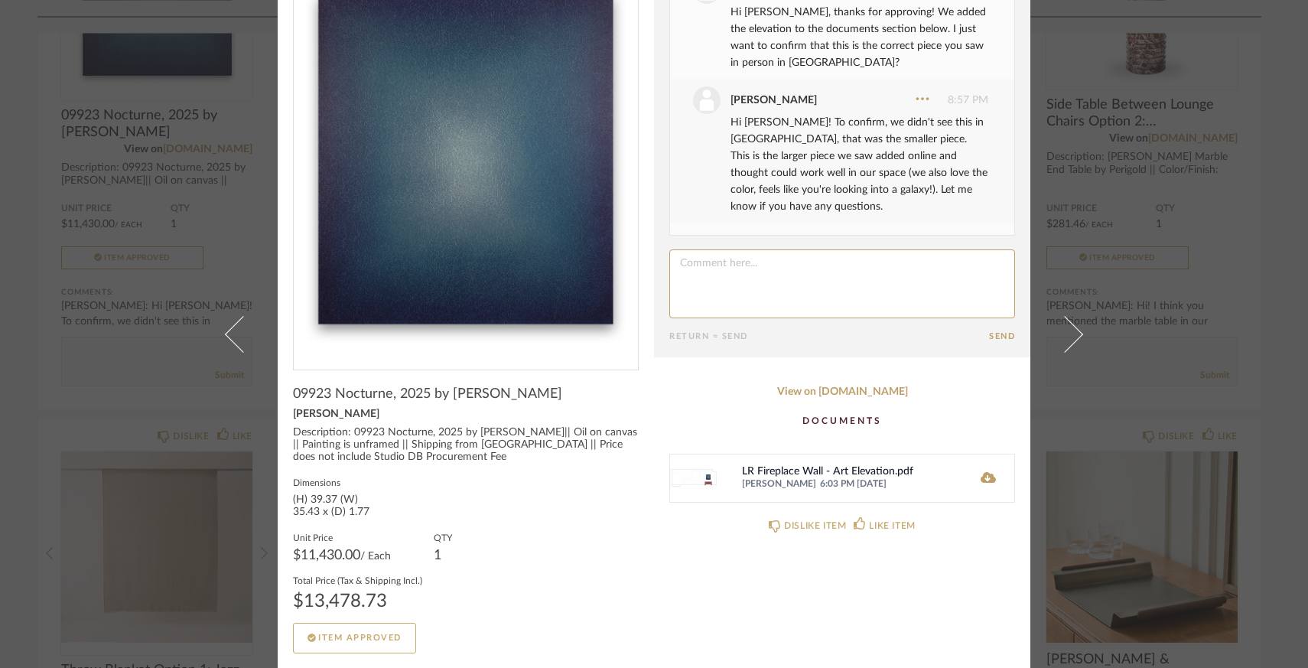
scroll to position [0, 0]
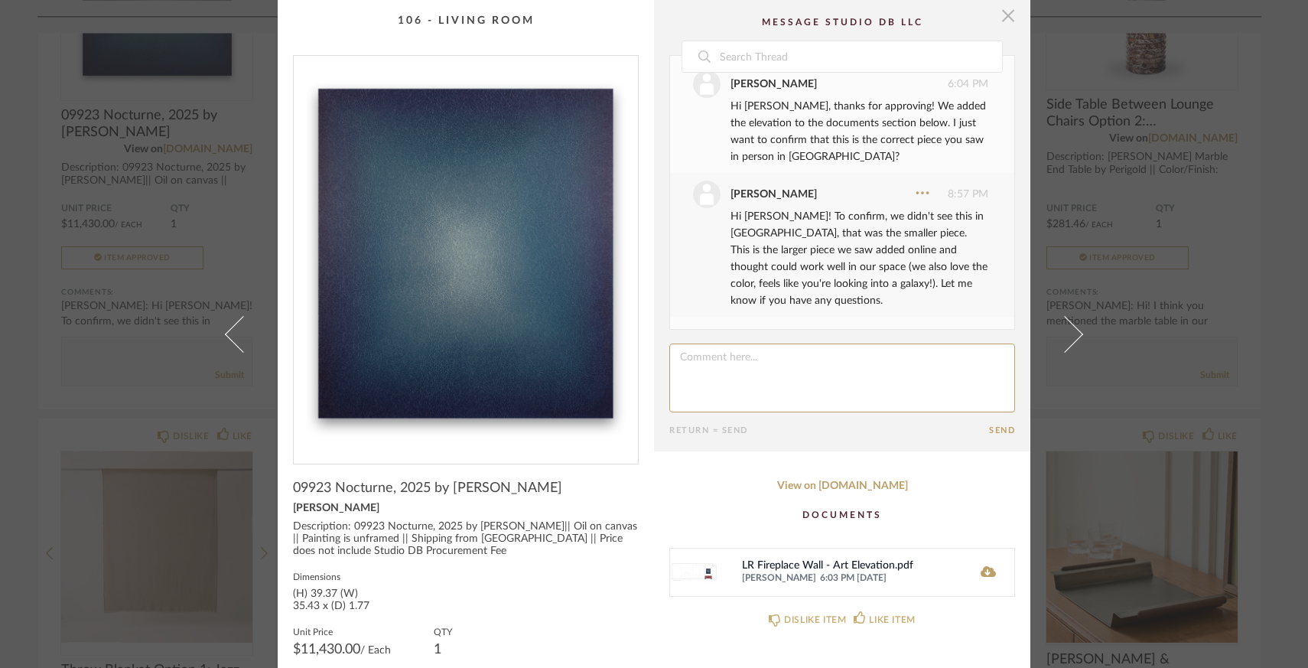
click at [1001, 18] on span "button" at bounding box center [1007, 15] width 31 height 31
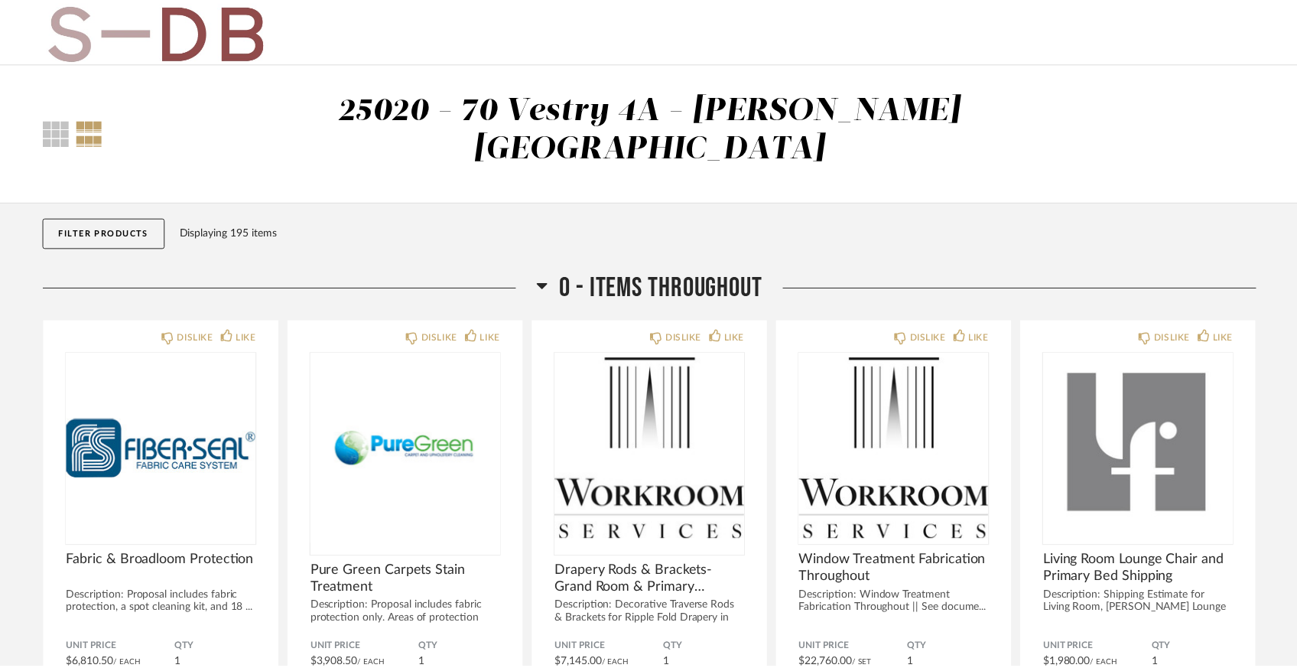
scroll to position [3019, 0]
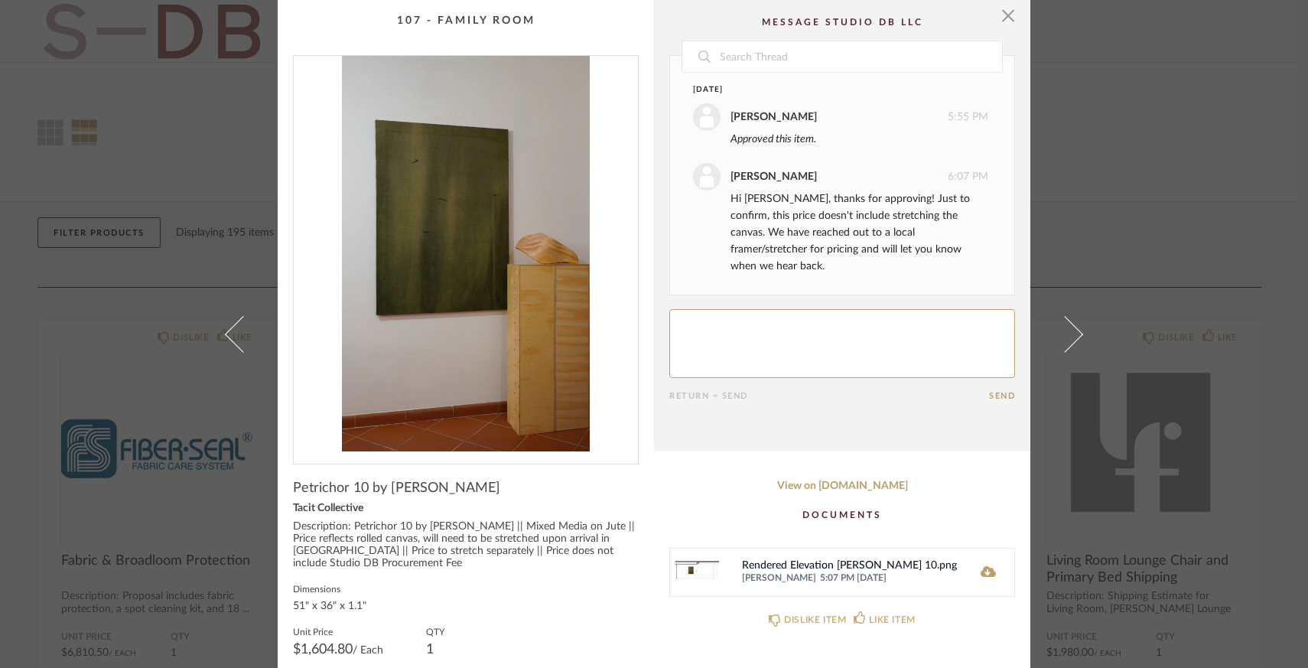
click at [712, 323] on textarea at bounding box center [842, 343] width 346 height 69
type textarea "Thank you!"
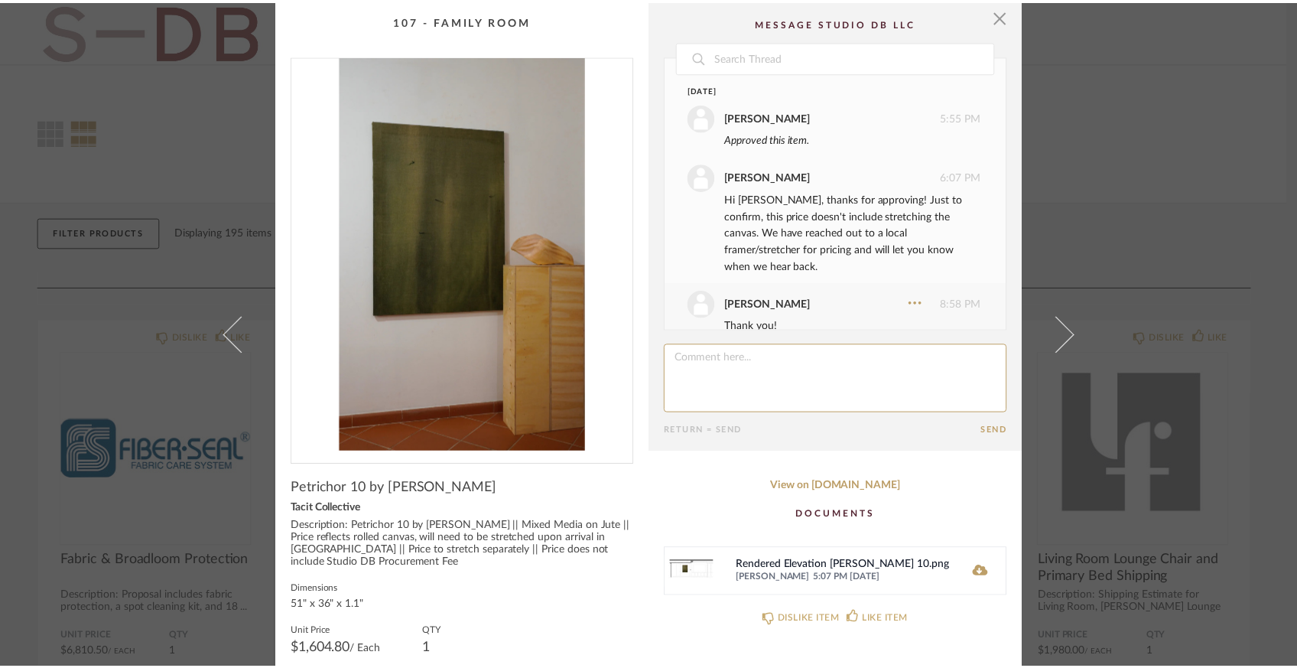
scroll to position [8, 0]
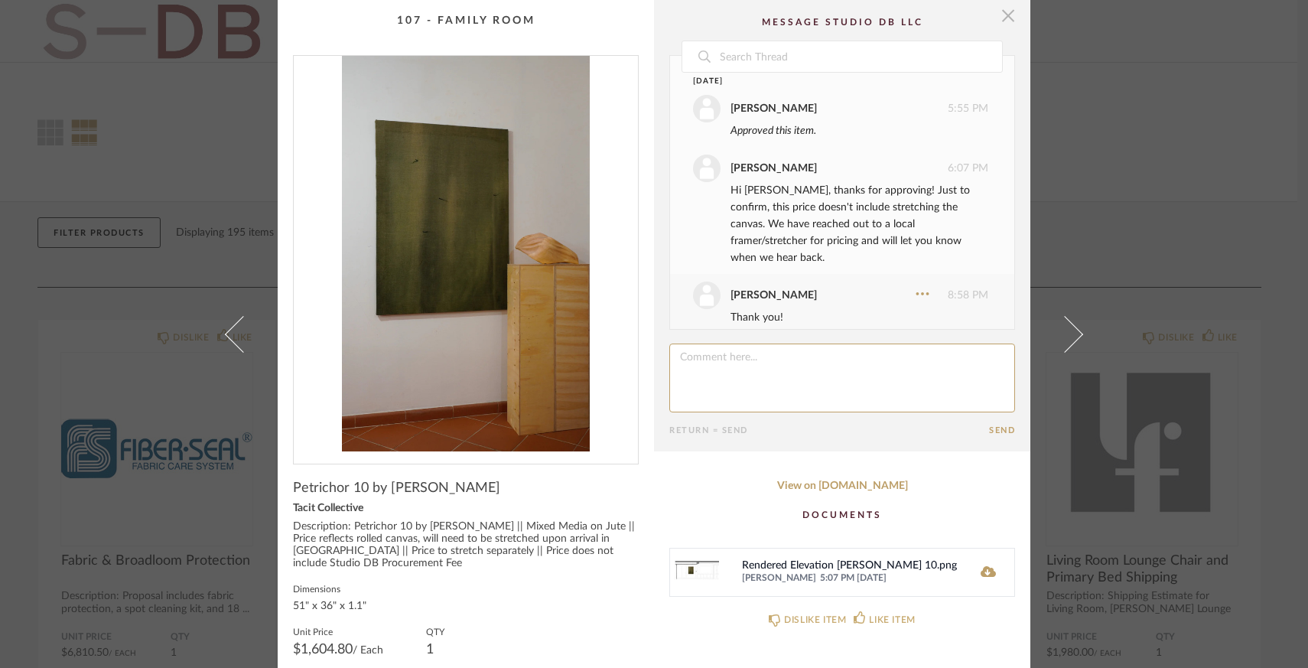
click at [1005, 22] on span "button" at bounding box center [1007, 15] width 31 height 31
